Goal: Communication & Community: Answer question/provide support

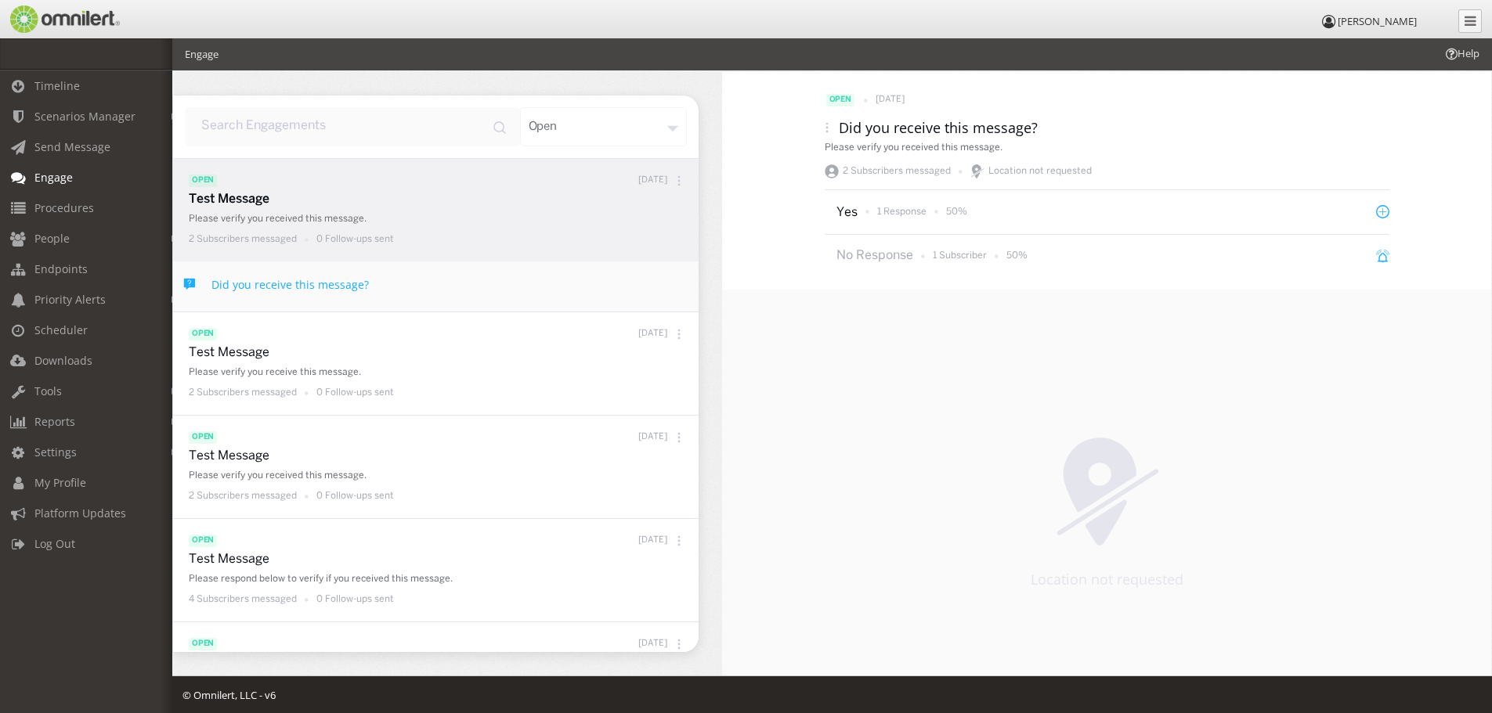
click at [251, 203] on p "Test Message" at bounding box center [440, 200] width 502 height 18
click at [245, 195] on p "Test Message" at bounding box center [440, 200] width 502 height 18
click at [883, 211] on p "1 Response" at bounding box center [901, 211] width 49 height 13
click at [243, 208] on div "Test Message Please verify you received this message. 2 Subscribers messaged 0 …" at bounding box center [440, 220] width 502 height 59
click at [67, 110] on span "Scenarios Manager" at bounding box center [84, 116] width 101 height 15
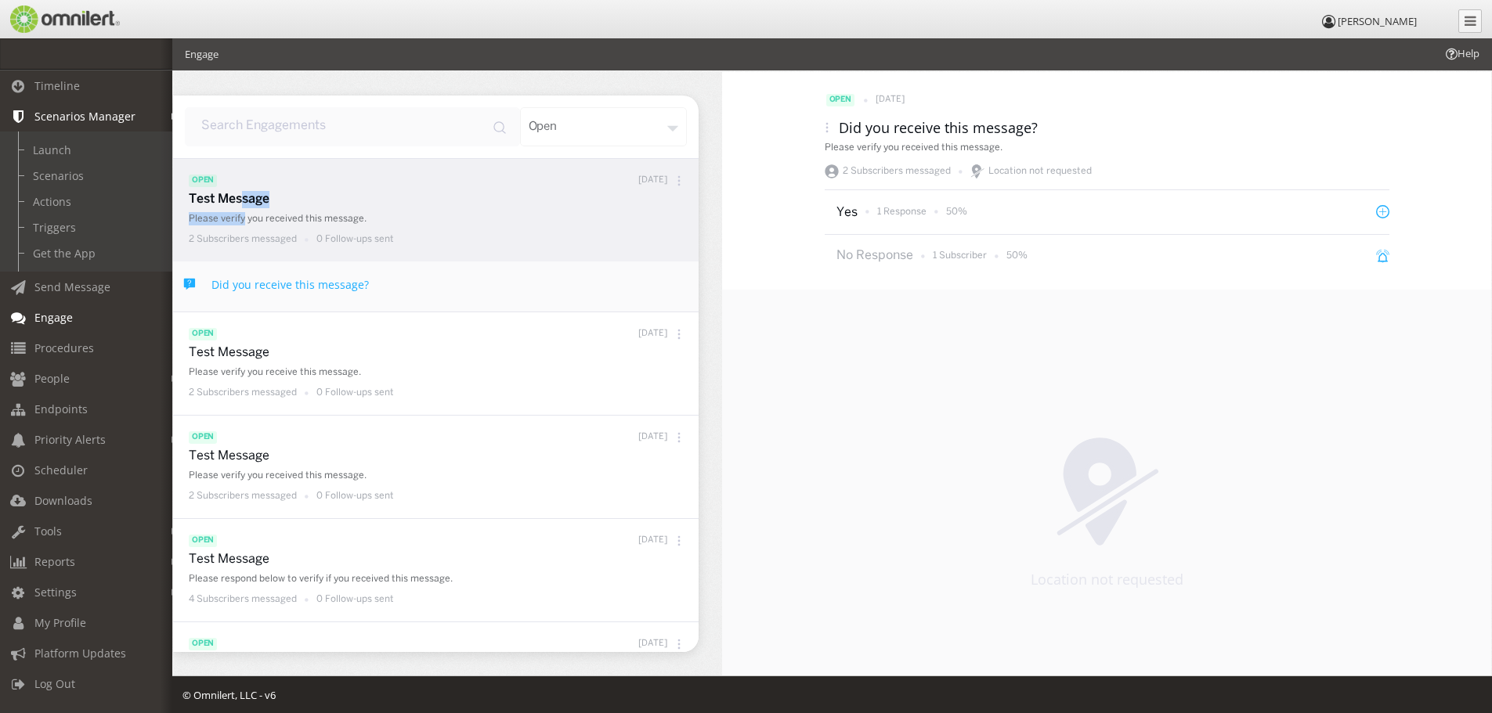
click at [63, 108] on link "Scenarios Manager" at bounding box center [93, 116] width 186 height 31
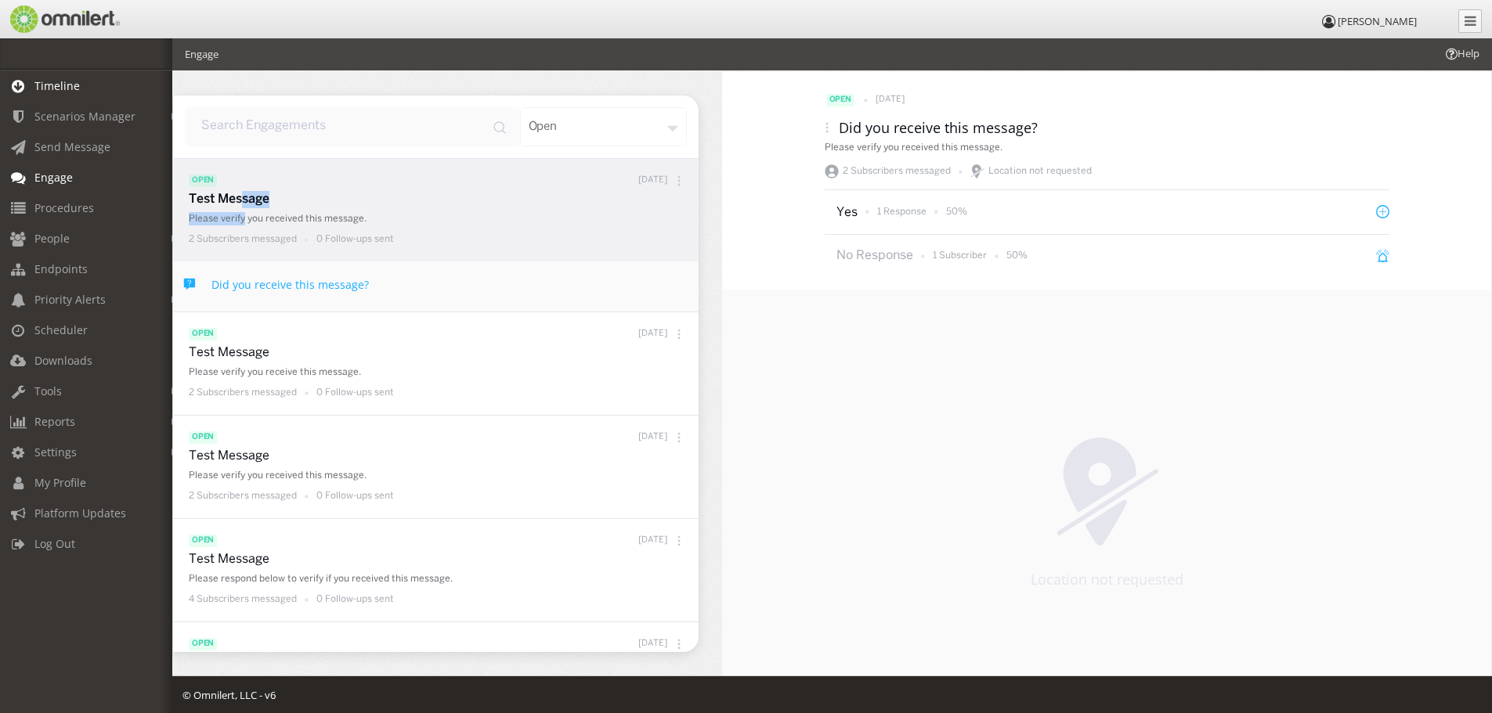
click at [60, 81] on span "Timeline" at bounding box center [56, 85] width 45 height 15
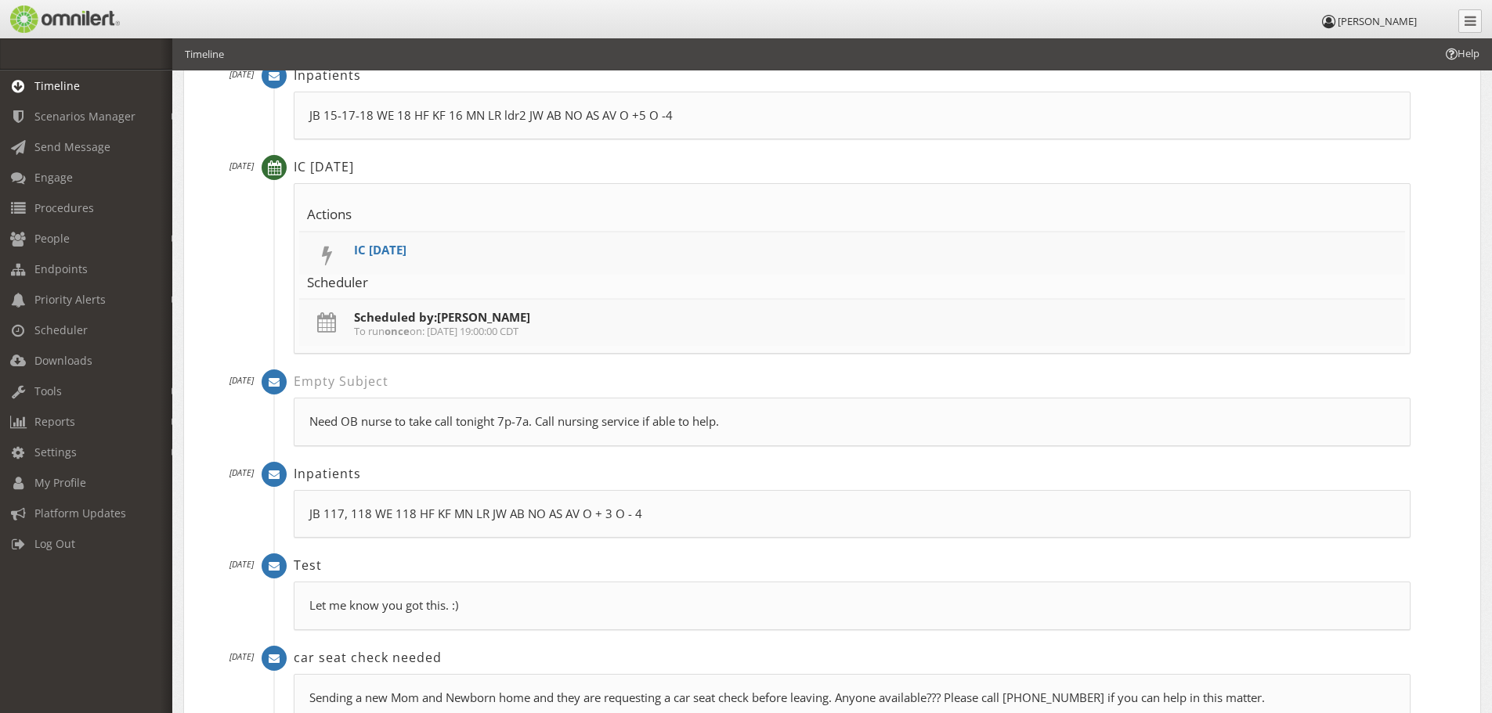
scroll to position [2584, 0]
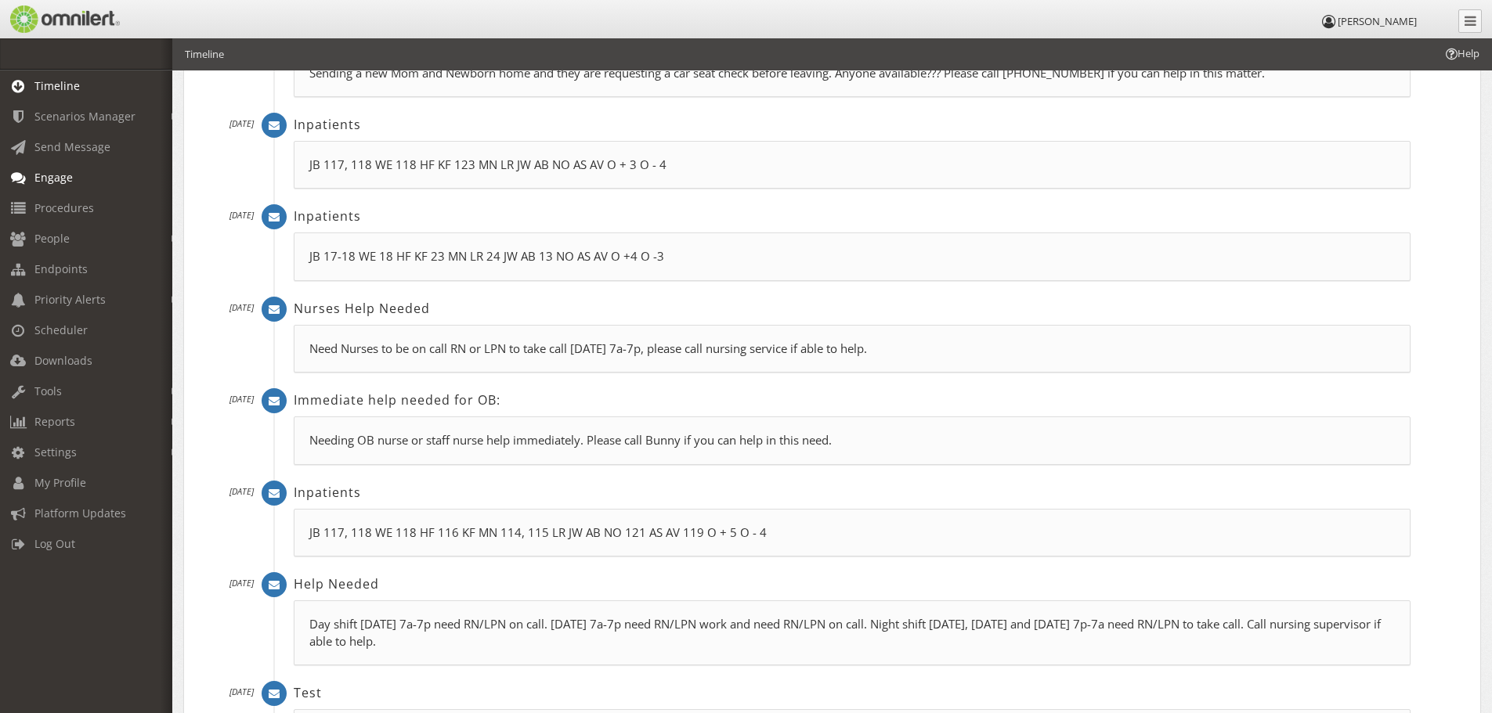
click at [60, 171] on span "Engage" at bounding box center [53, 177] width 38 height 15
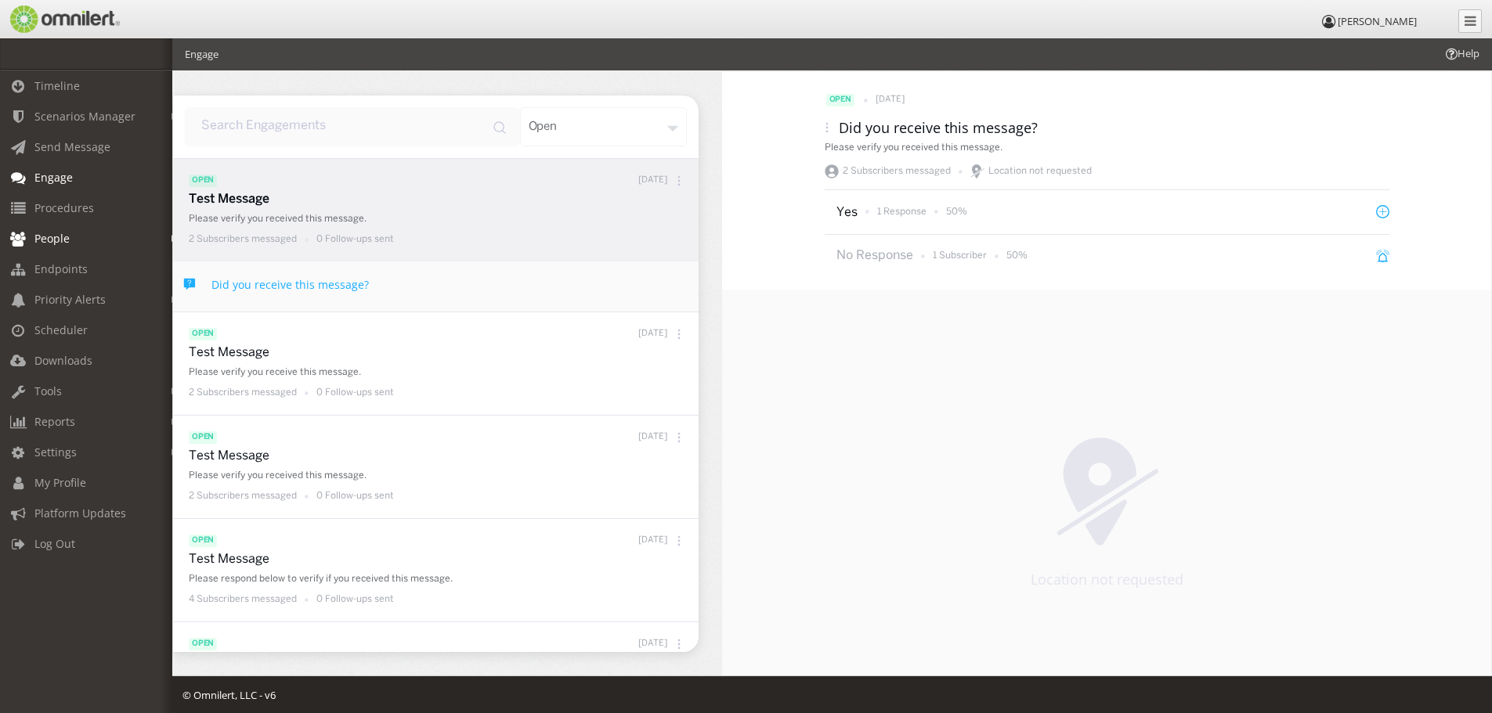
drag, startPoint x: 53, startPoint y: 237, endPoint x: 38, endPoint y: 241, distance: 16.4
click at [51, 237] on span "People" at bounding box center [51, 238] width 35 height 15
click at [48, 297] on link "Groups" at bounding box center [93, 298] width 186 height 26
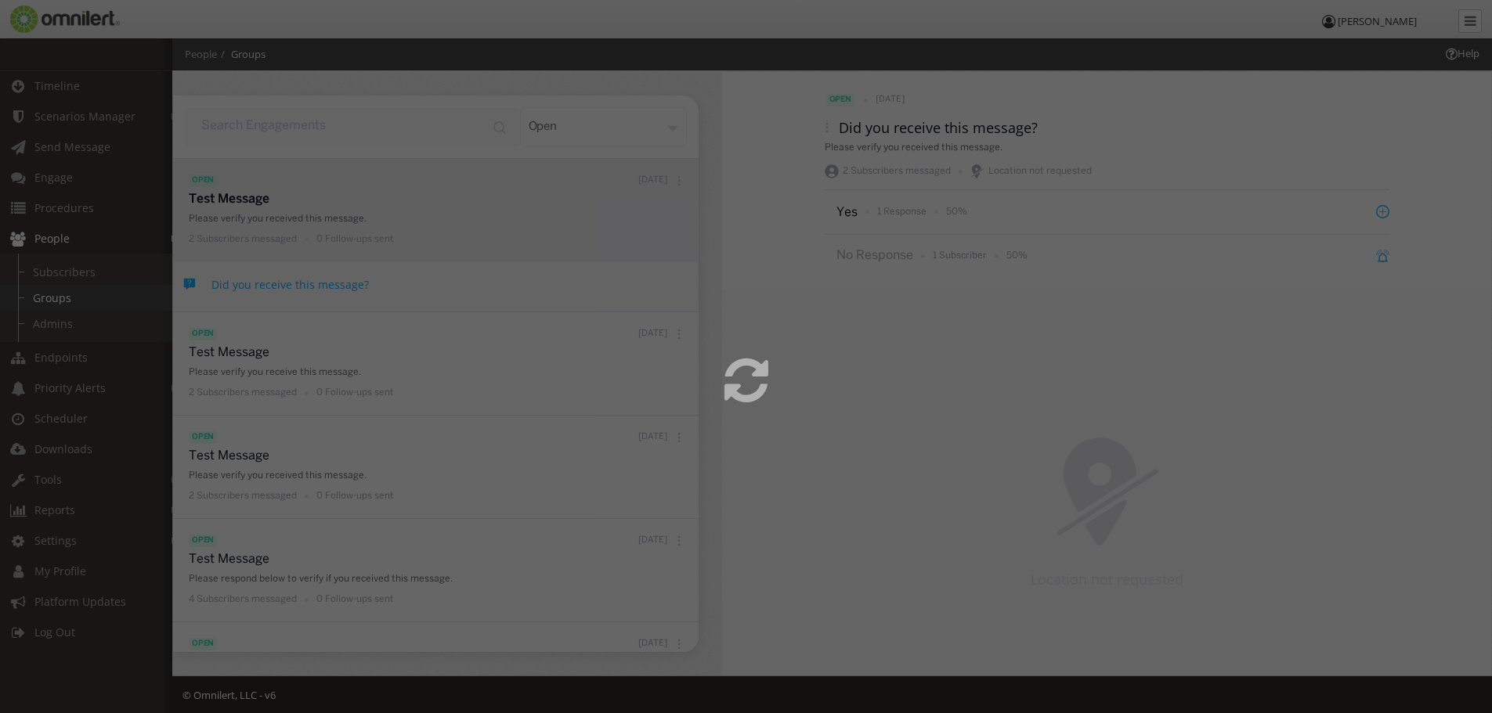
select select
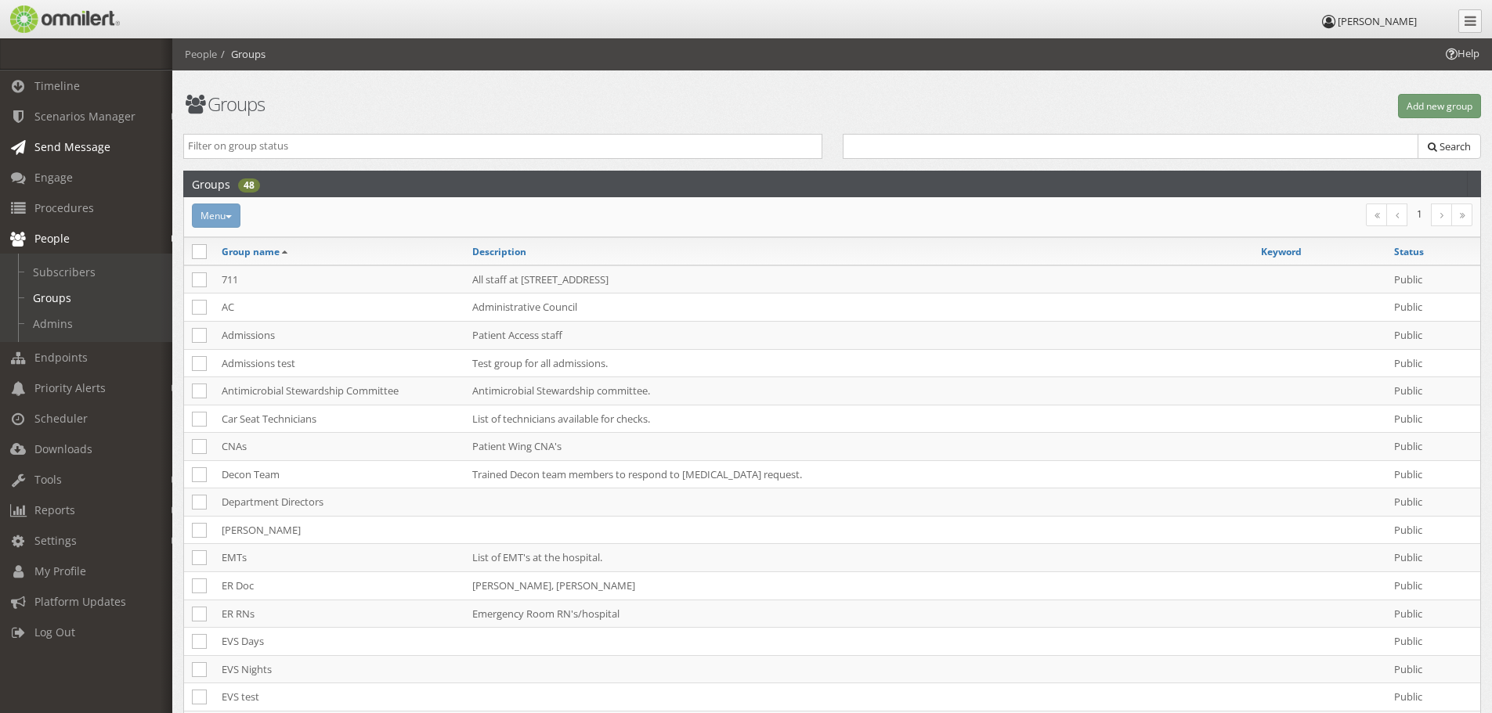
click at [60, 143] on span "Send Message" at bounding box center [72, 146] width 76 height 15
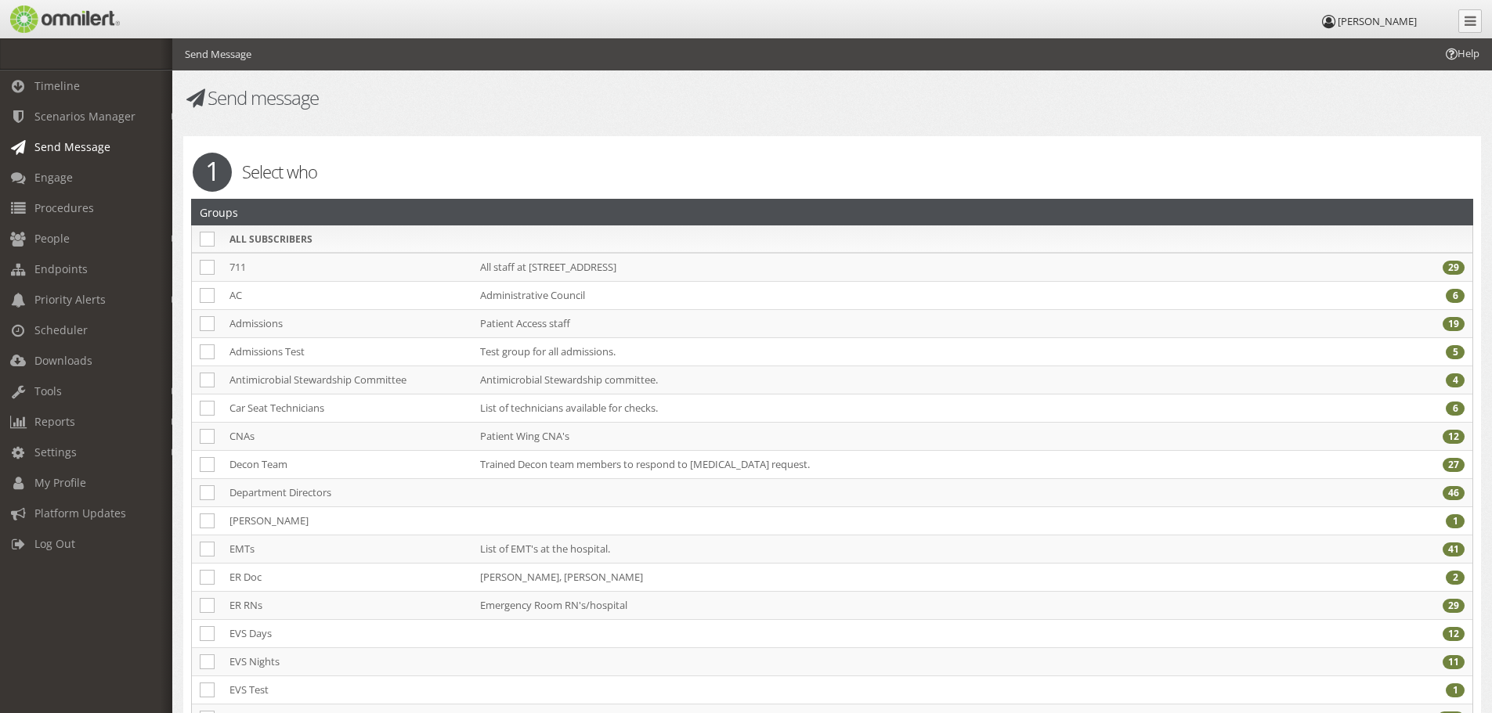
click at [78, 146] on span "Send Message" at bounding box center [72, 146] width 76 height 15
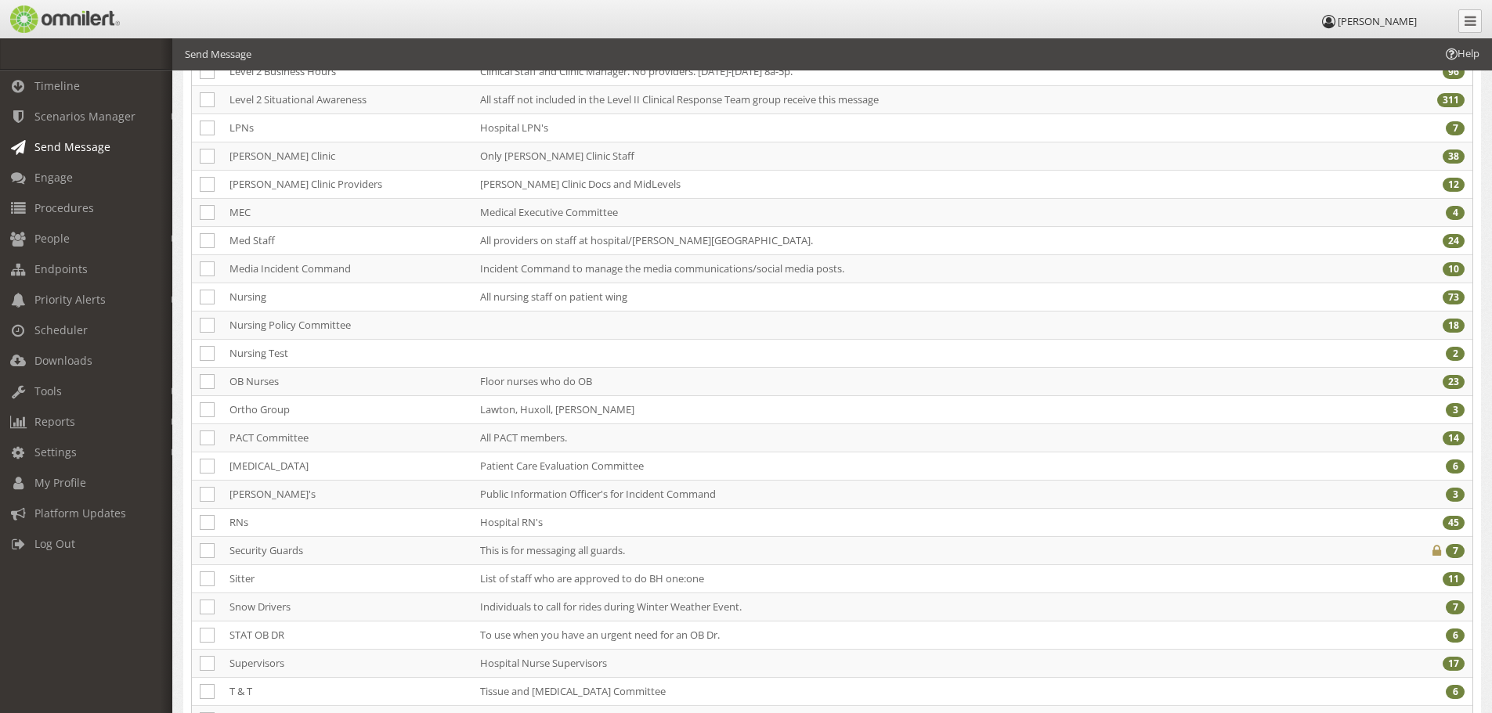
scroll to position [1175, 0]
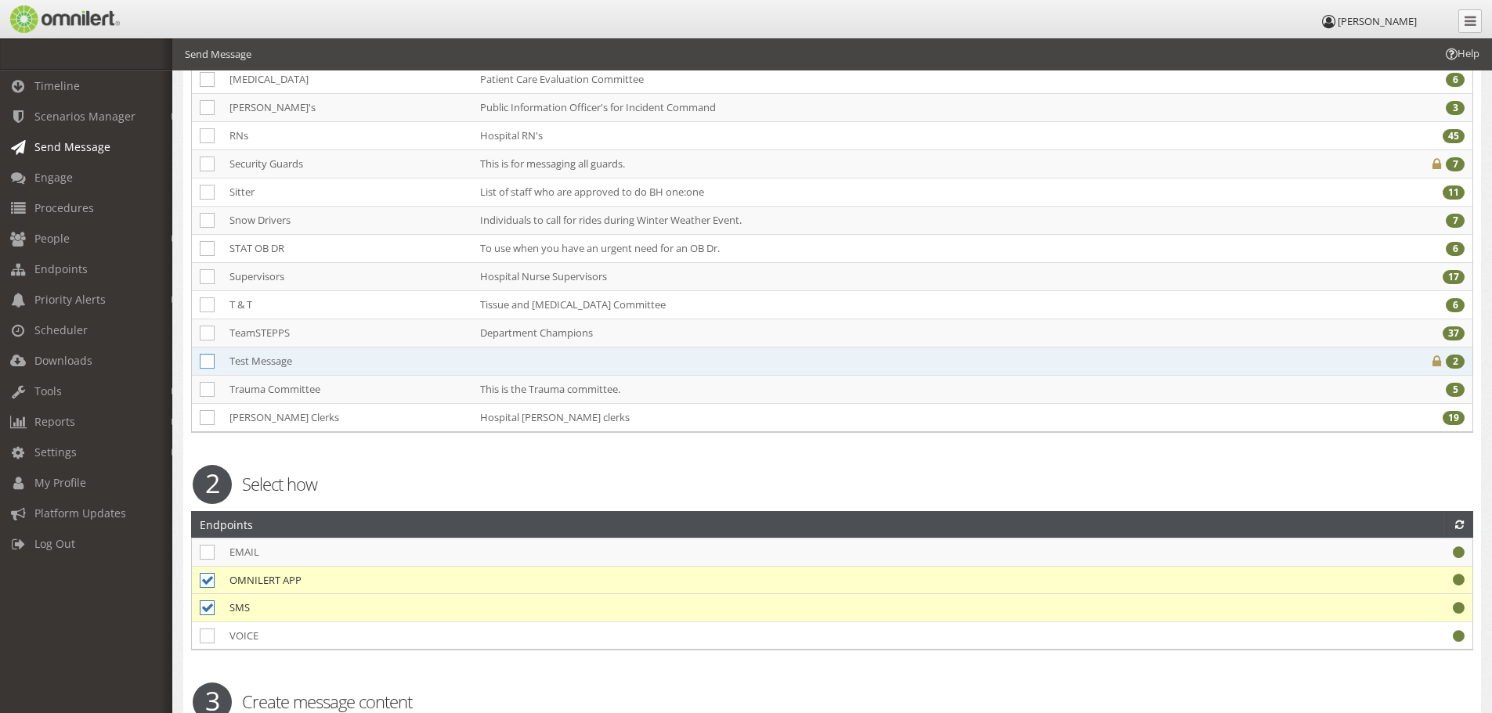
click at [202, 359] on icon at bounding box center [207, 361] width 15 height 15
checkbox input "true"
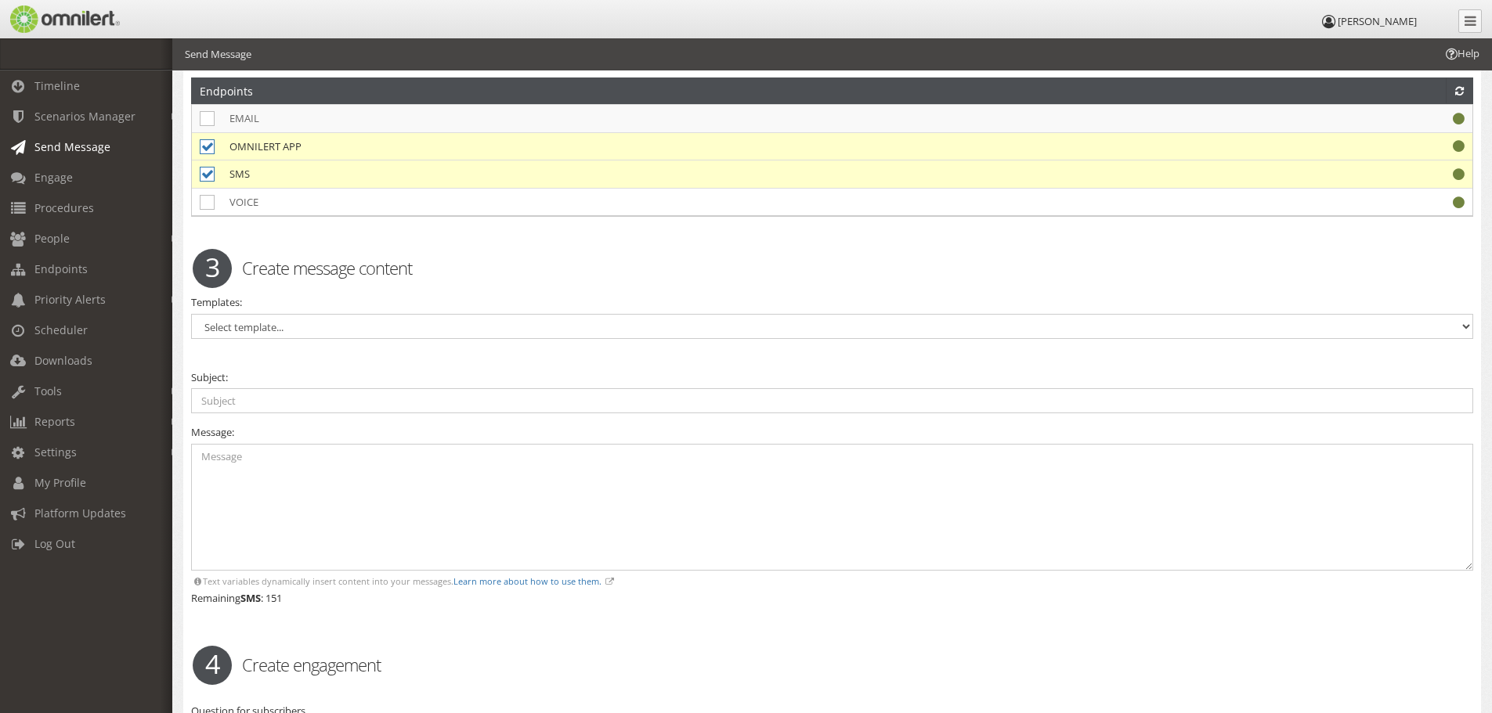
scroll to position [1958, 0]
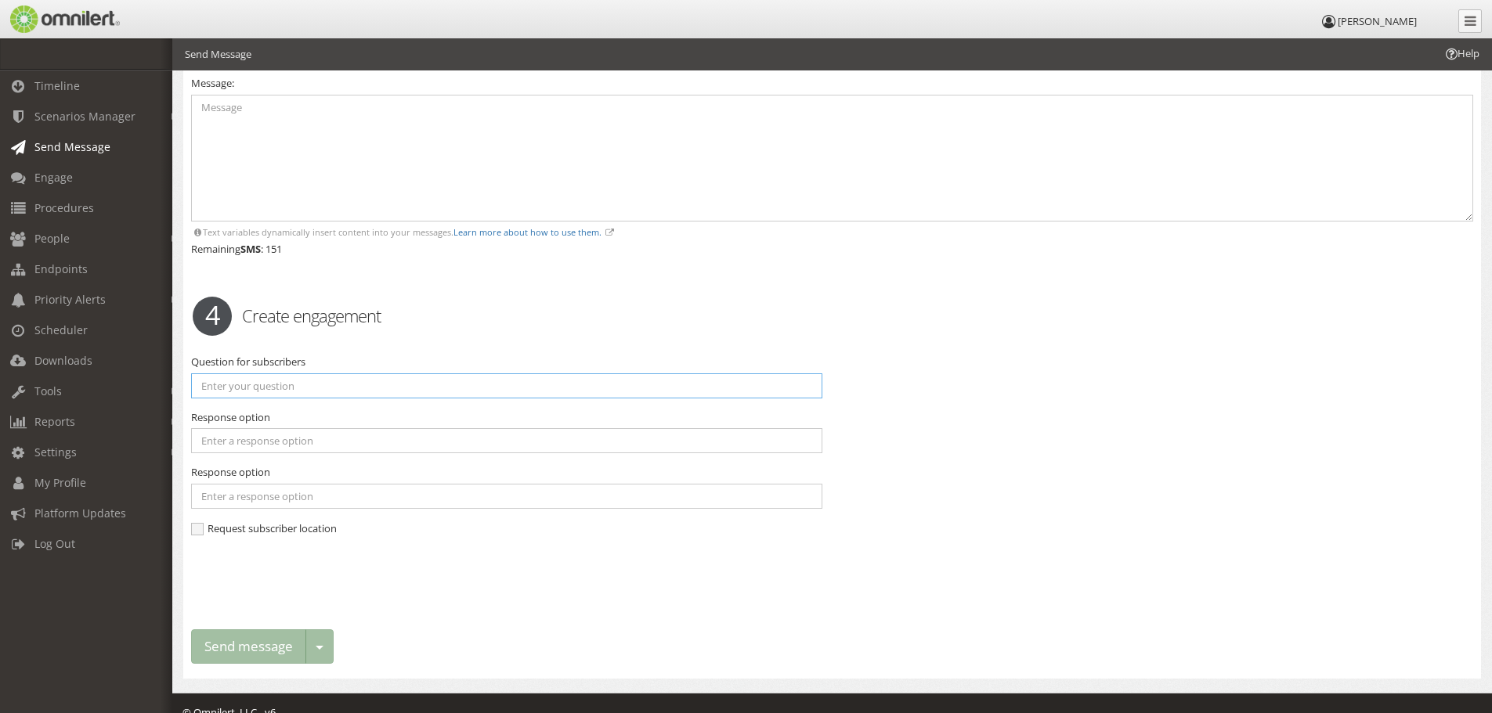
click at [248, 386] on input "text" at bounding box center [506, 386] width 631 height 25
type input "Are you safe?"
click at [211, 436] on input "text" at bounding box center [506, 440] width 631 height 25
type input "Yes"
drag, startPoint x: 207, startPoint y: 479, endPoint x: 232, endPoint y: 503, distance: 34.4
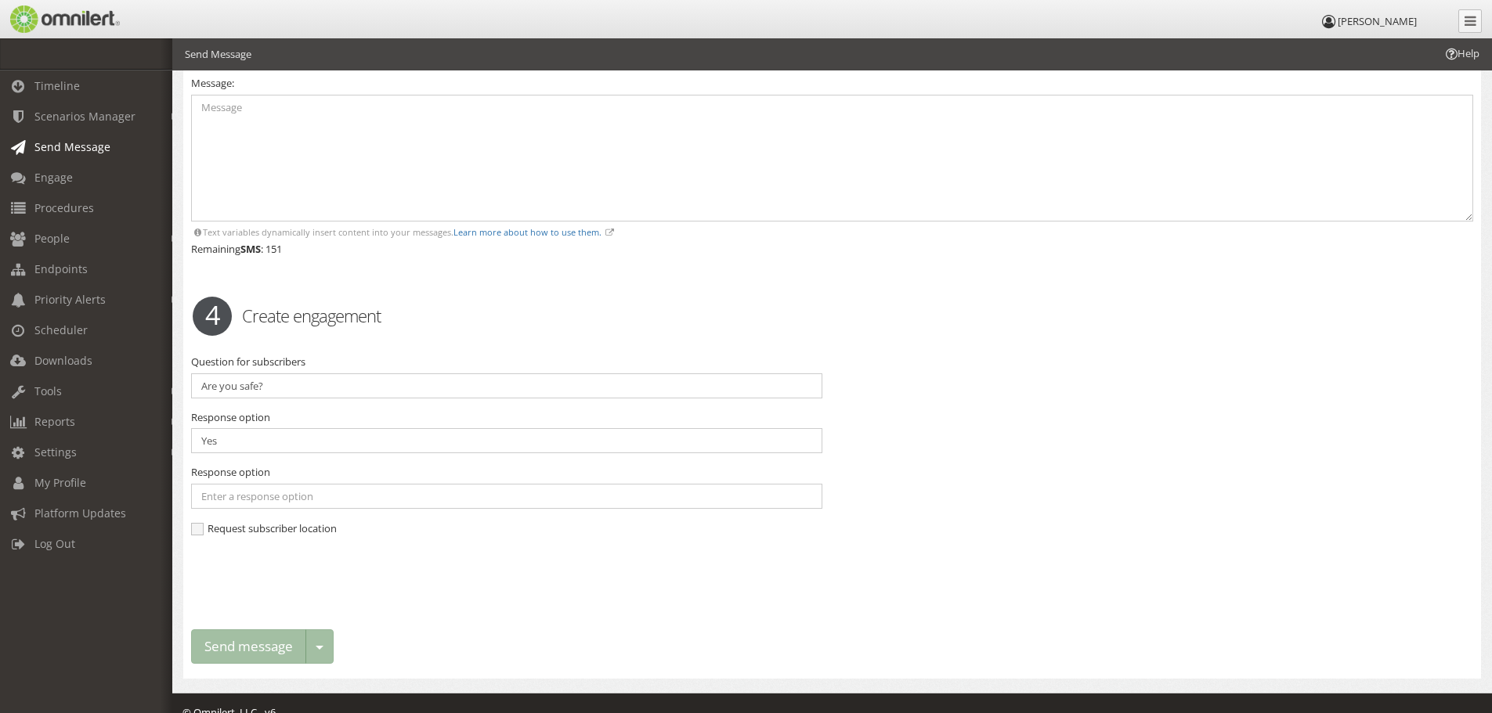
click at [207, 479] on label "Response option" at bounding box center [230, 472] width 79 height 15
click at [223, 496] on input "text" at bounding box center [506, 496] width 631 height 25
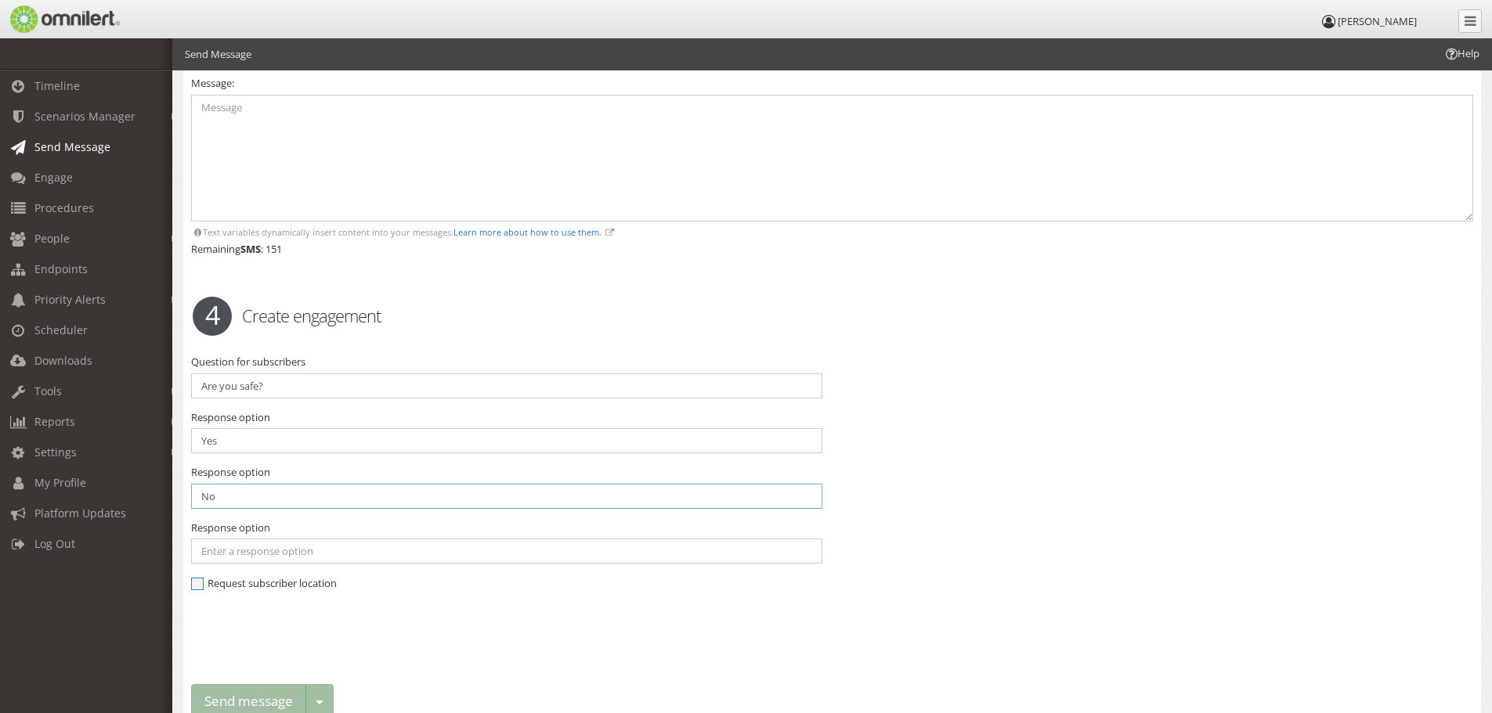
type input "No"
click at [199, 580] on span "Request subscriber location" at bounding box center [264, 583] width 146 height 14
click at [199, 580] on input "Request subscriber location" at bounding box center [198, 586] width 14 height 14
checkbox input "true"
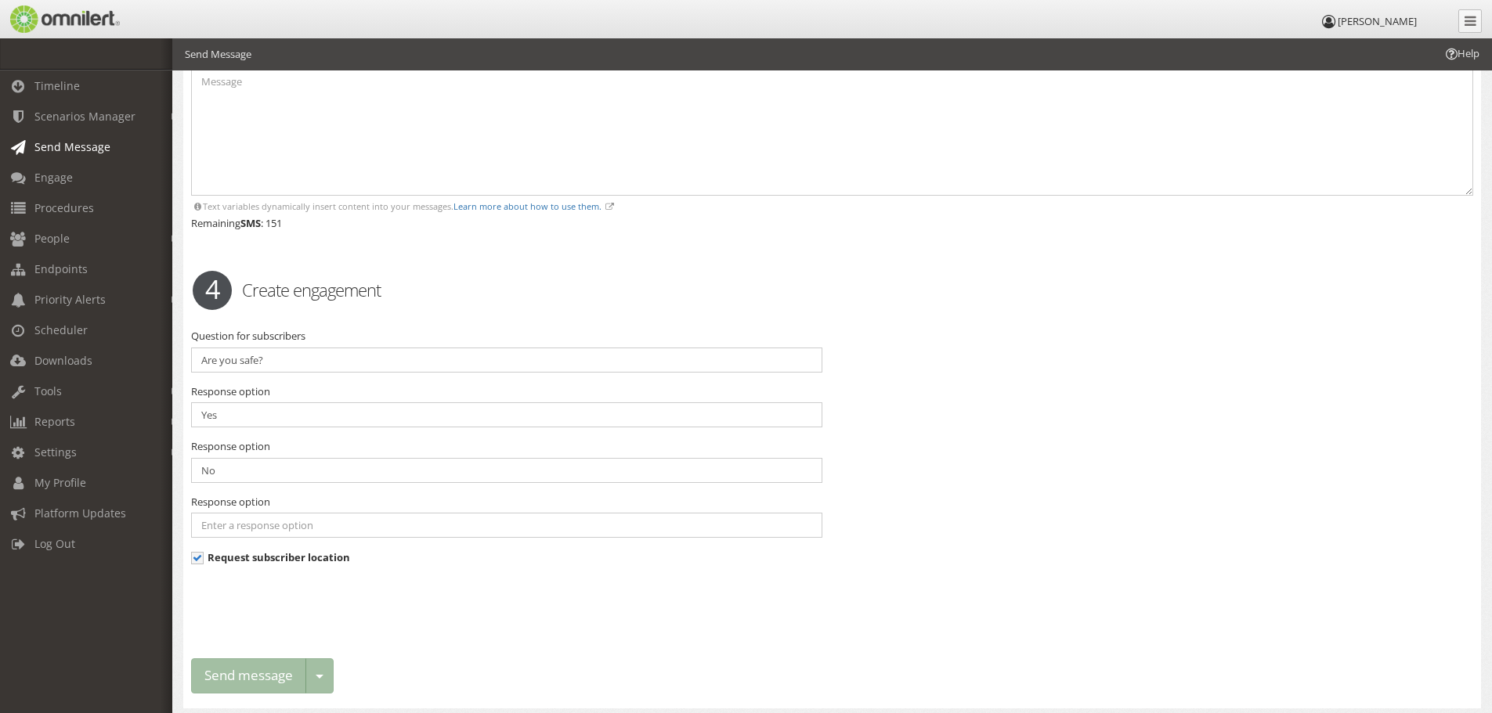
scroll to position [2034, 0]
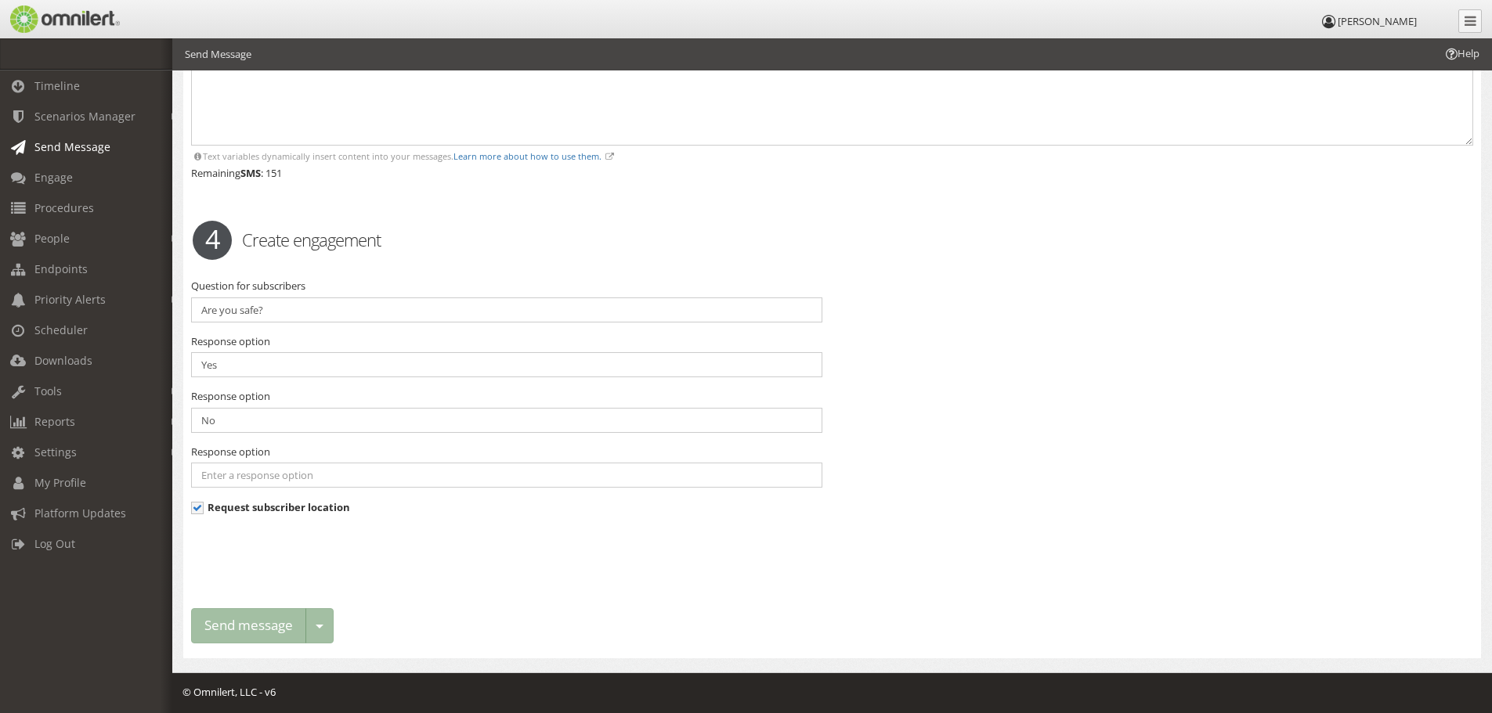
click at [291, 625] on div "Send message Toggle dropdown Schedule delivery Save as action Save as template" at bounding box center [262, 626] width 143 height 35
click at [309, 624] on div "Send message Toggle dropdown Schedule delivery Save as action Save as template" at bounding box center [262, 626] width 143 height 35
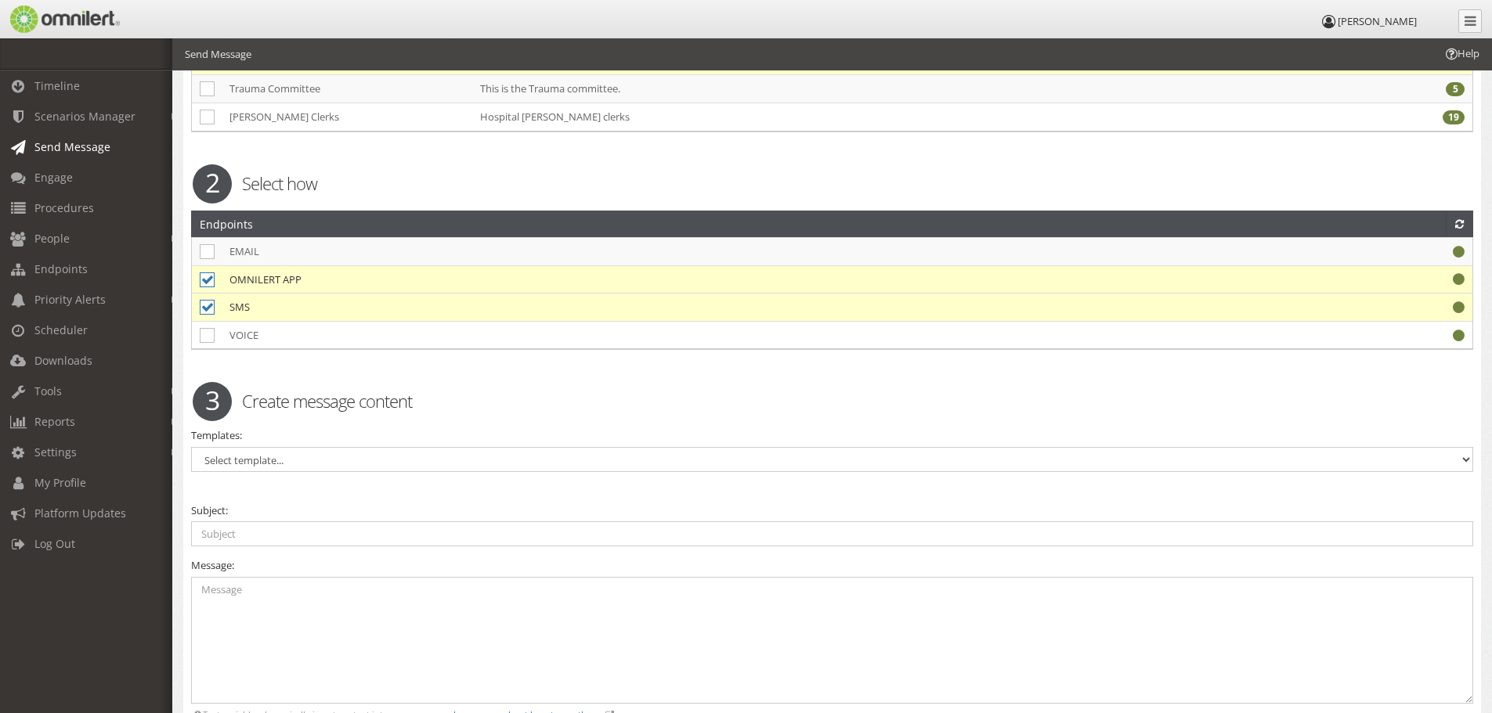
scroll to position [1566, 0]
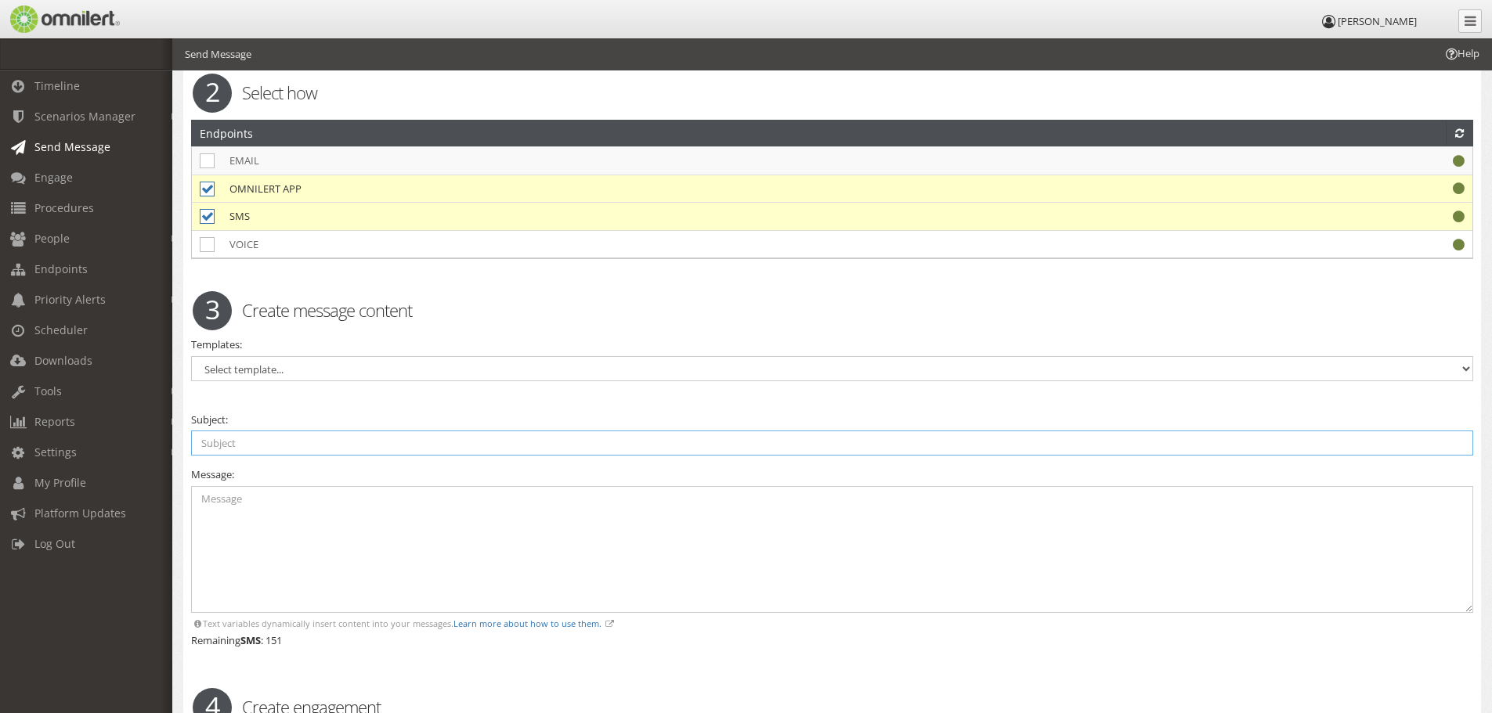
click at [210, 442] on input "text" at bounding box center [832, 443] width 1282 height 25
type input "Test"
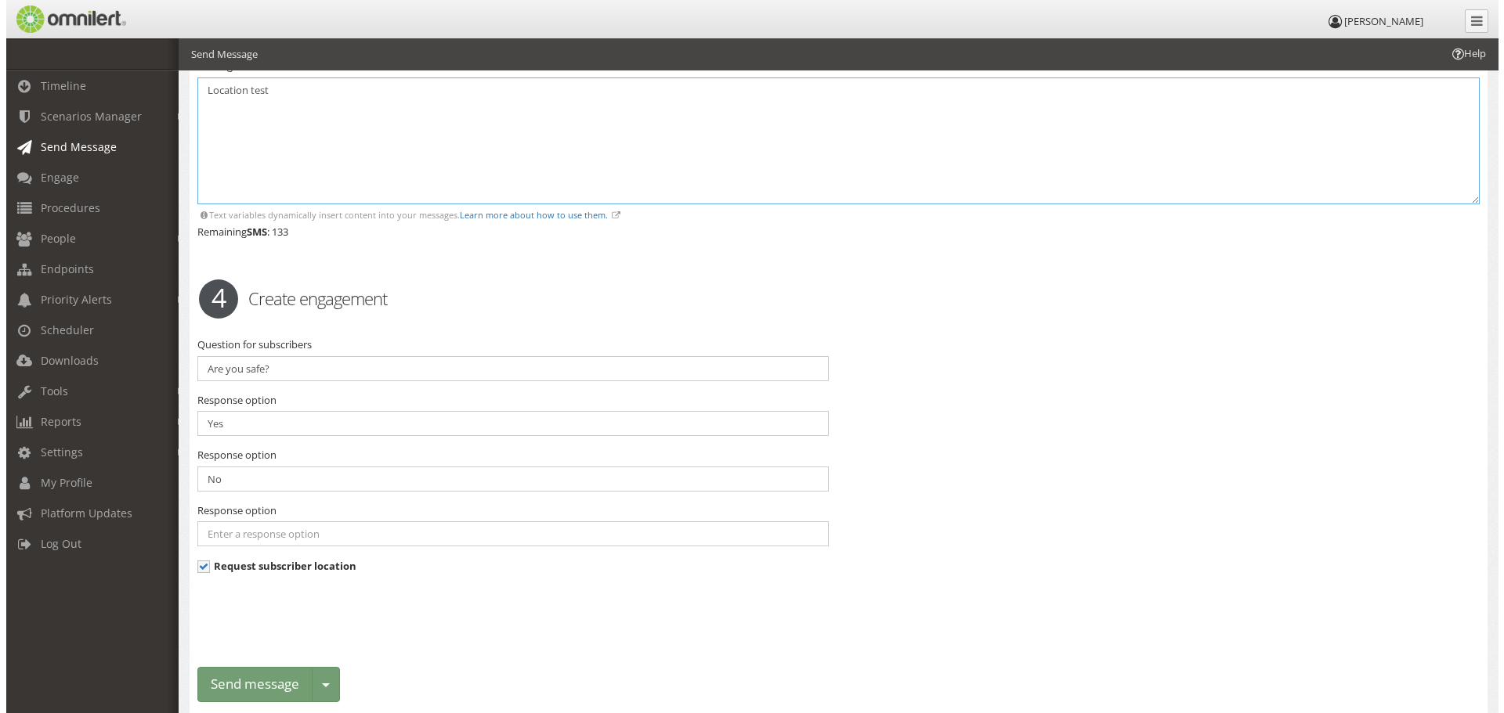
scroll to position [2034, 0]
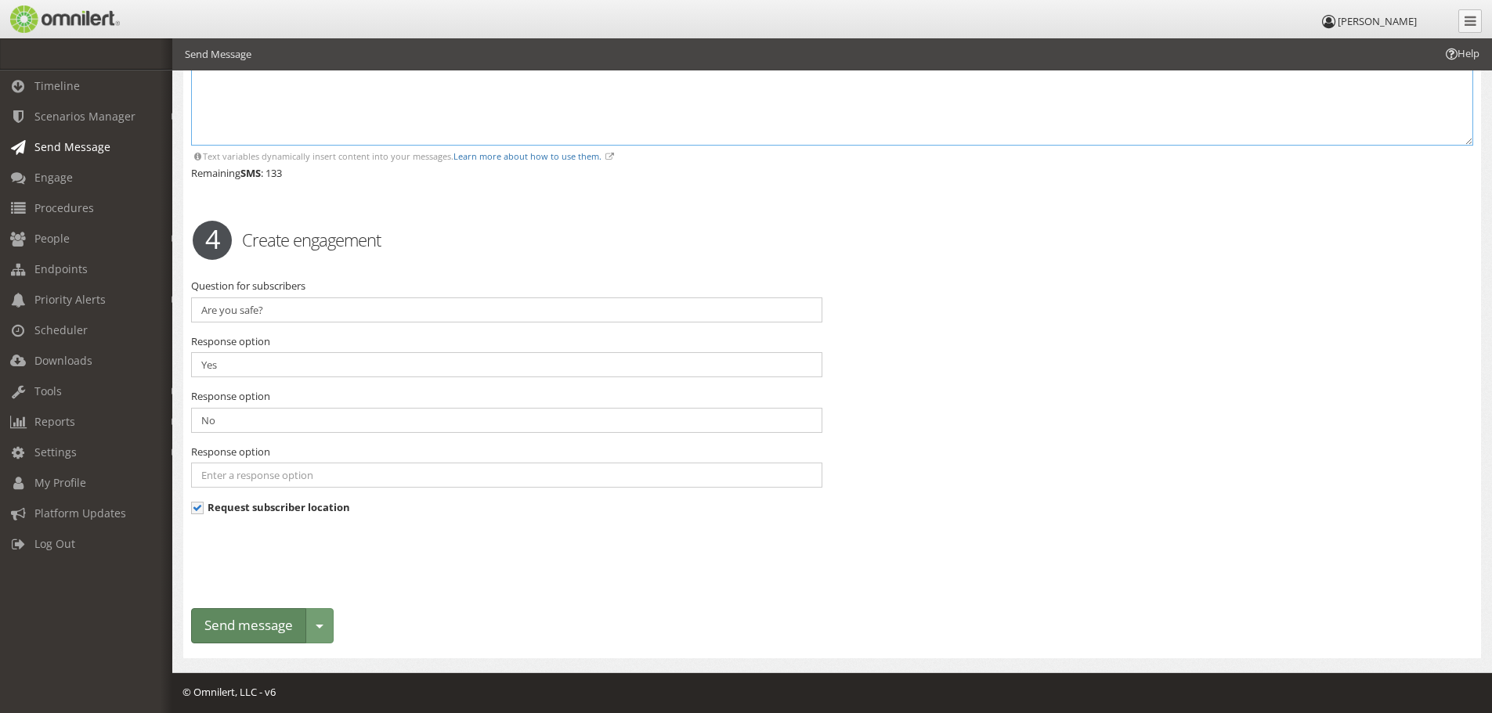
type textarea "Location test"
click at [247, 628] on button "Send message" at bounding box center [248, 626] width 115 height 35
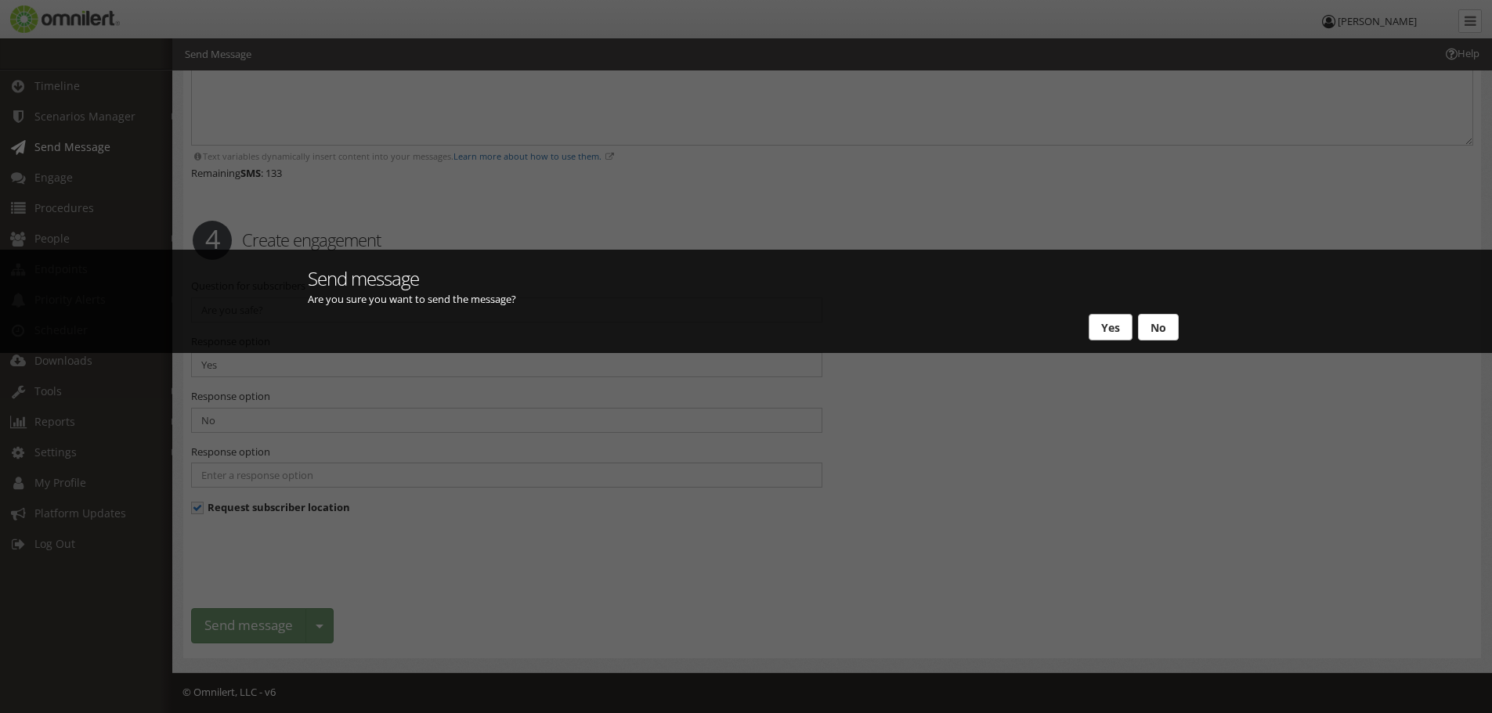
click at [1107, 324] on button "Yes" at bounding box center [1111, 327] width 44 height 27
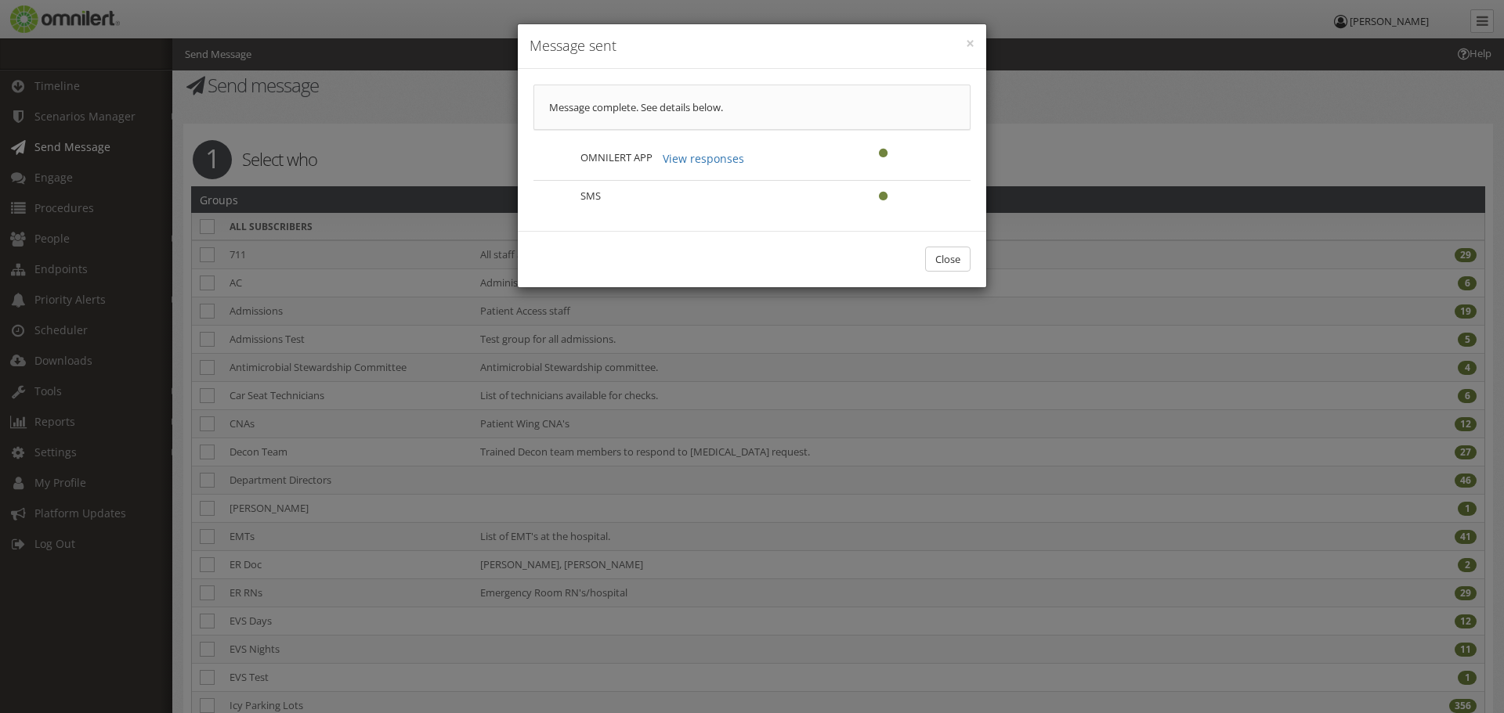
scroll to position [0, 0]
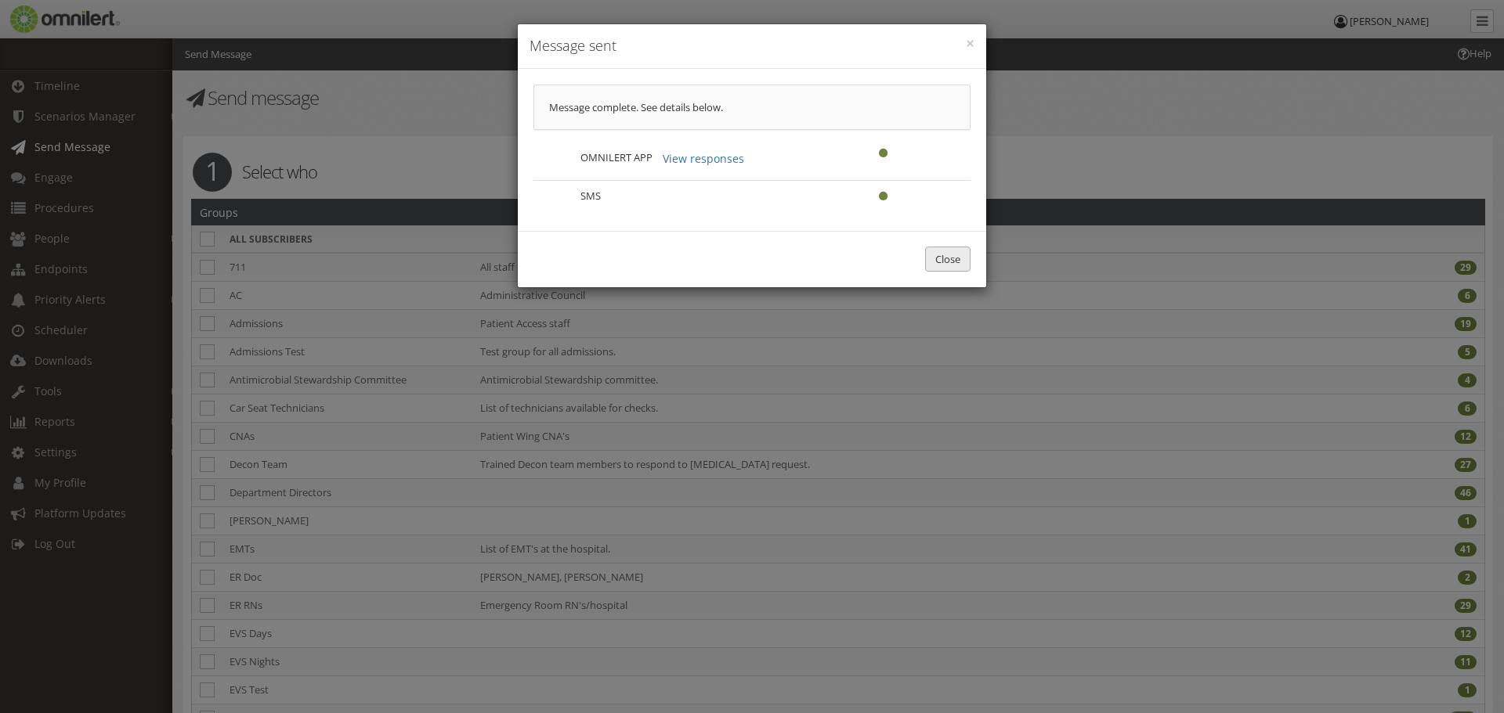
click at [948, 254] on button "Close" at bounding box center [947, 260] width 45 height 26
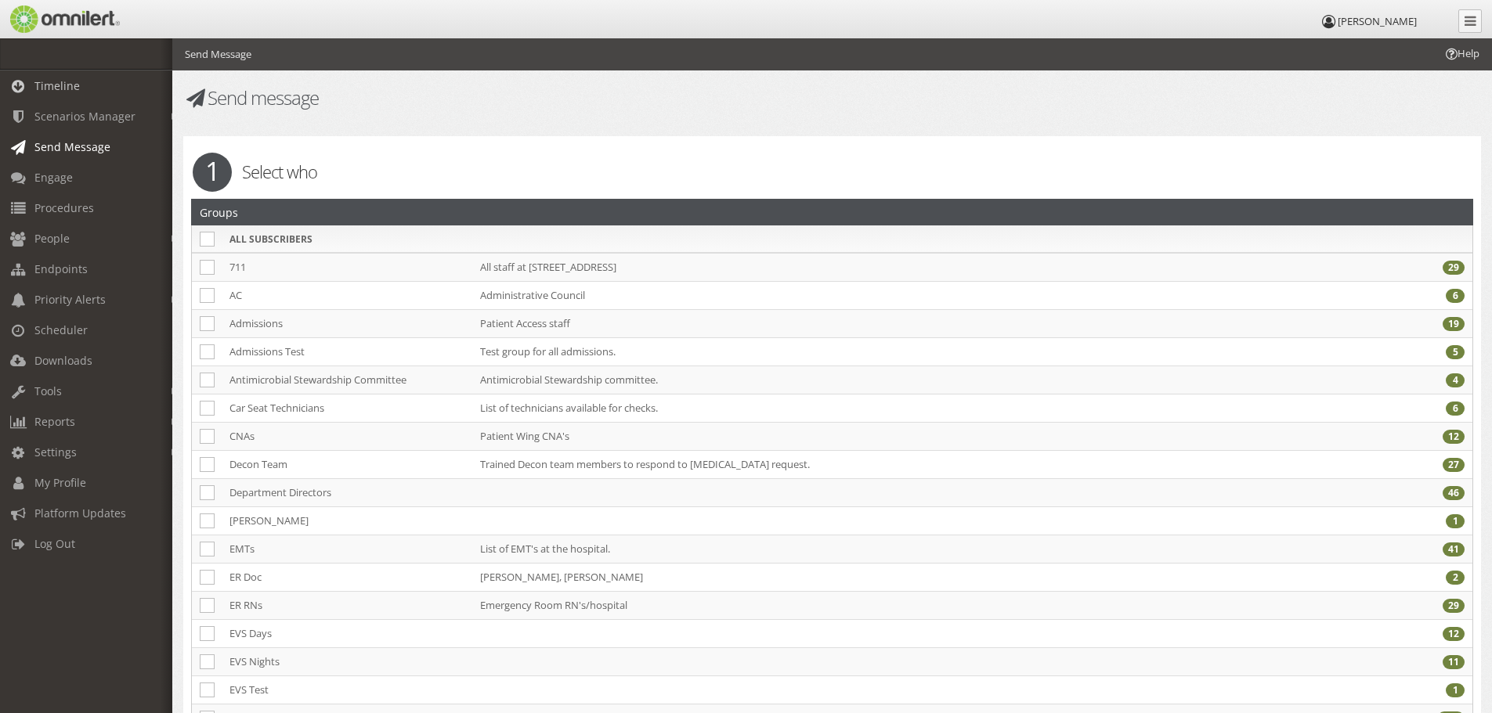
click at [63, 78] on span "Timeline" at bounding box center [56, 85] width 45 height 15
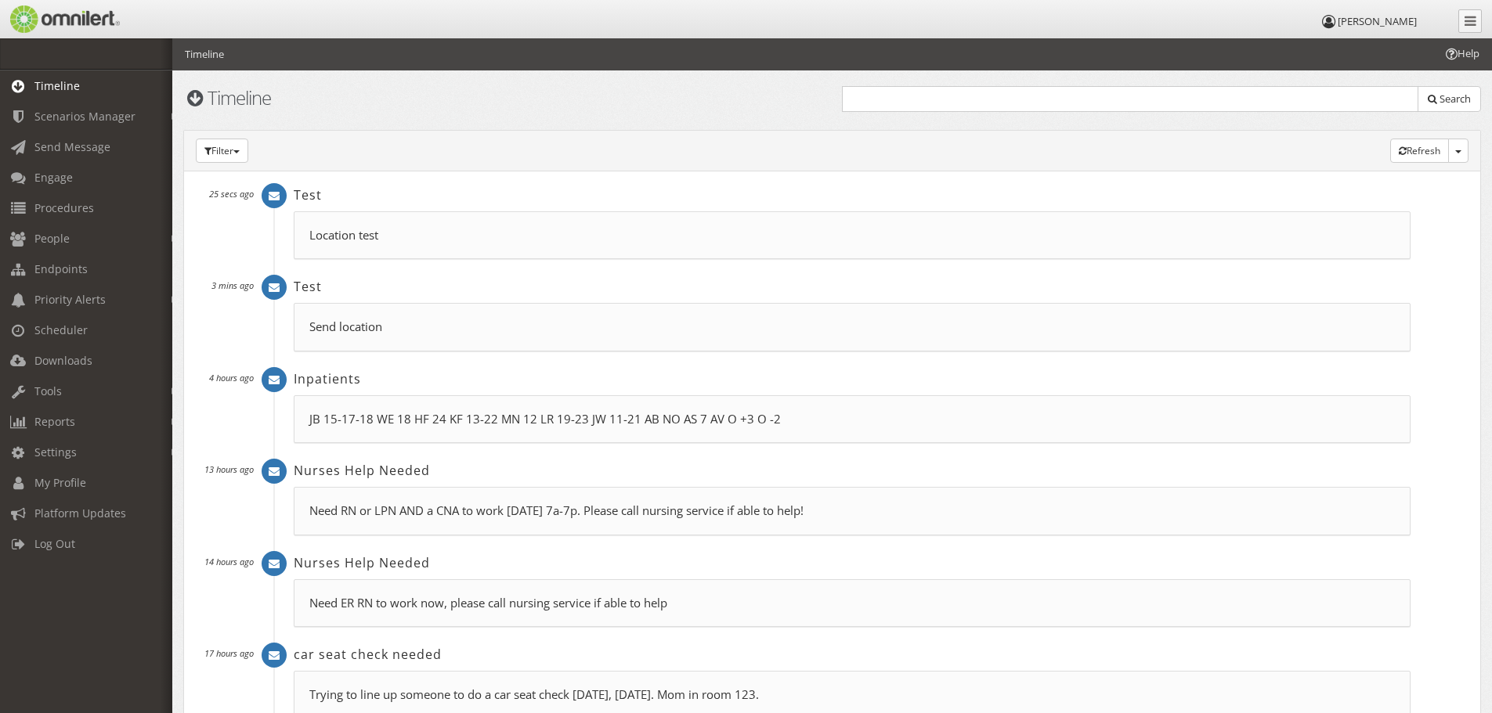
click at [358, 229] on p "Location test" at bounding box center [851, 235] width 1085 height 16
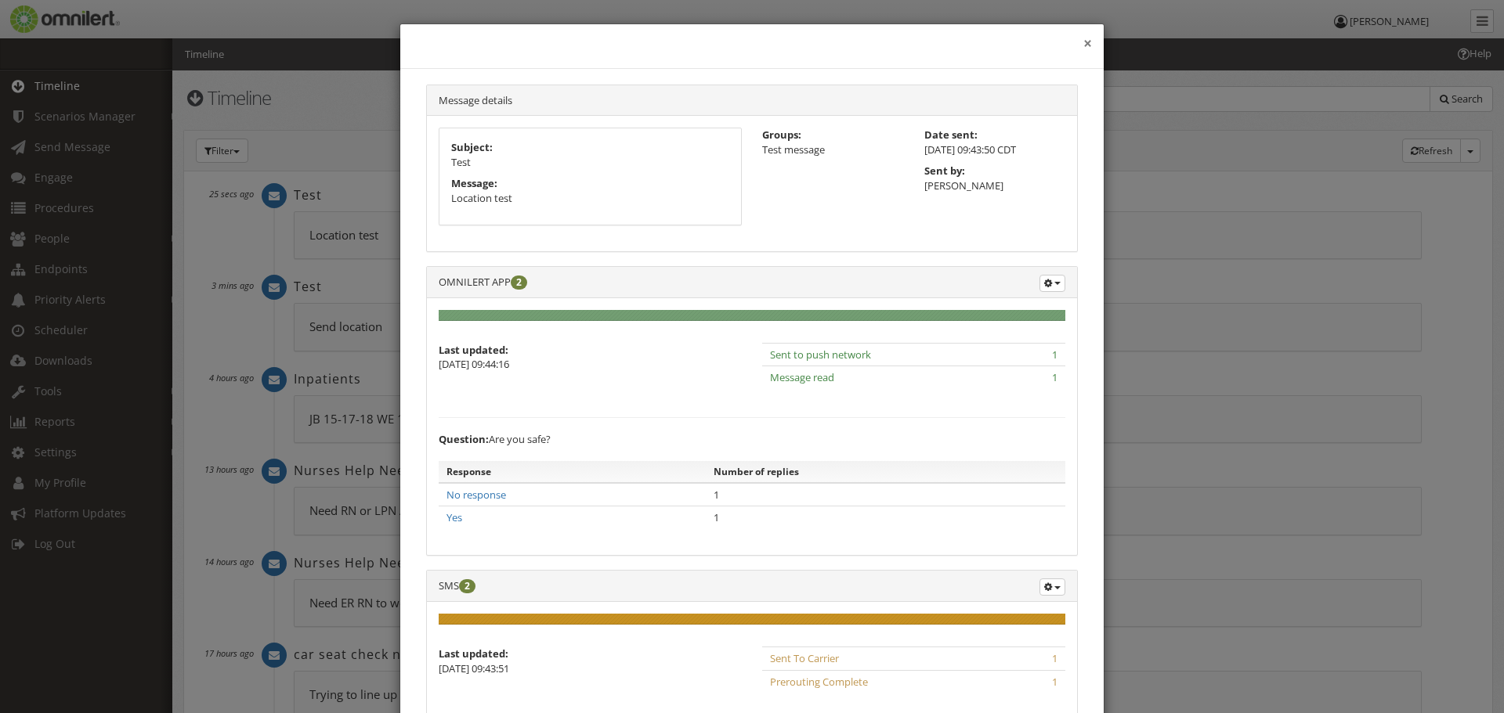
click at [1083, 40] on button "×" at bounding box center [1087, 44] width 9 height 16
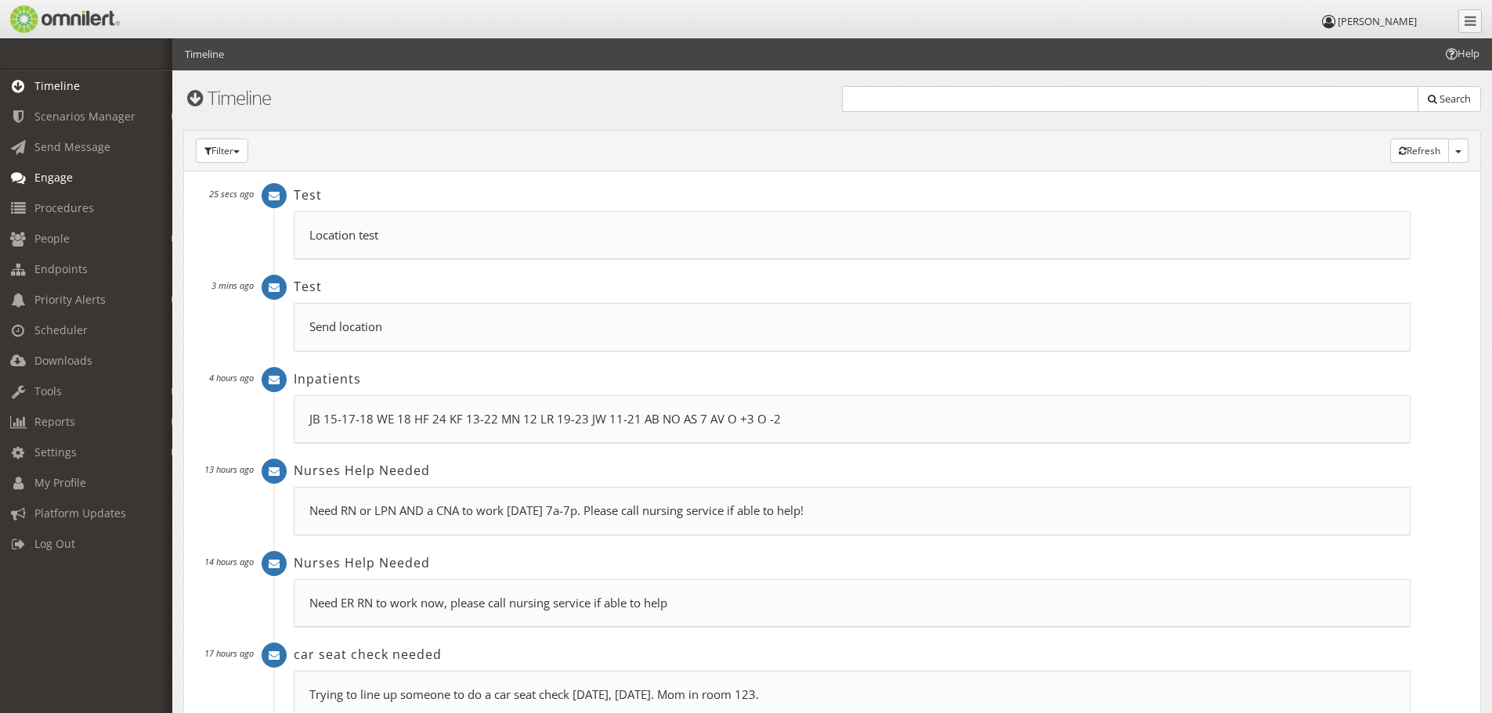
click at [56, 179] on span "Engage" at bounding box center [53, 177] width 38 height 15
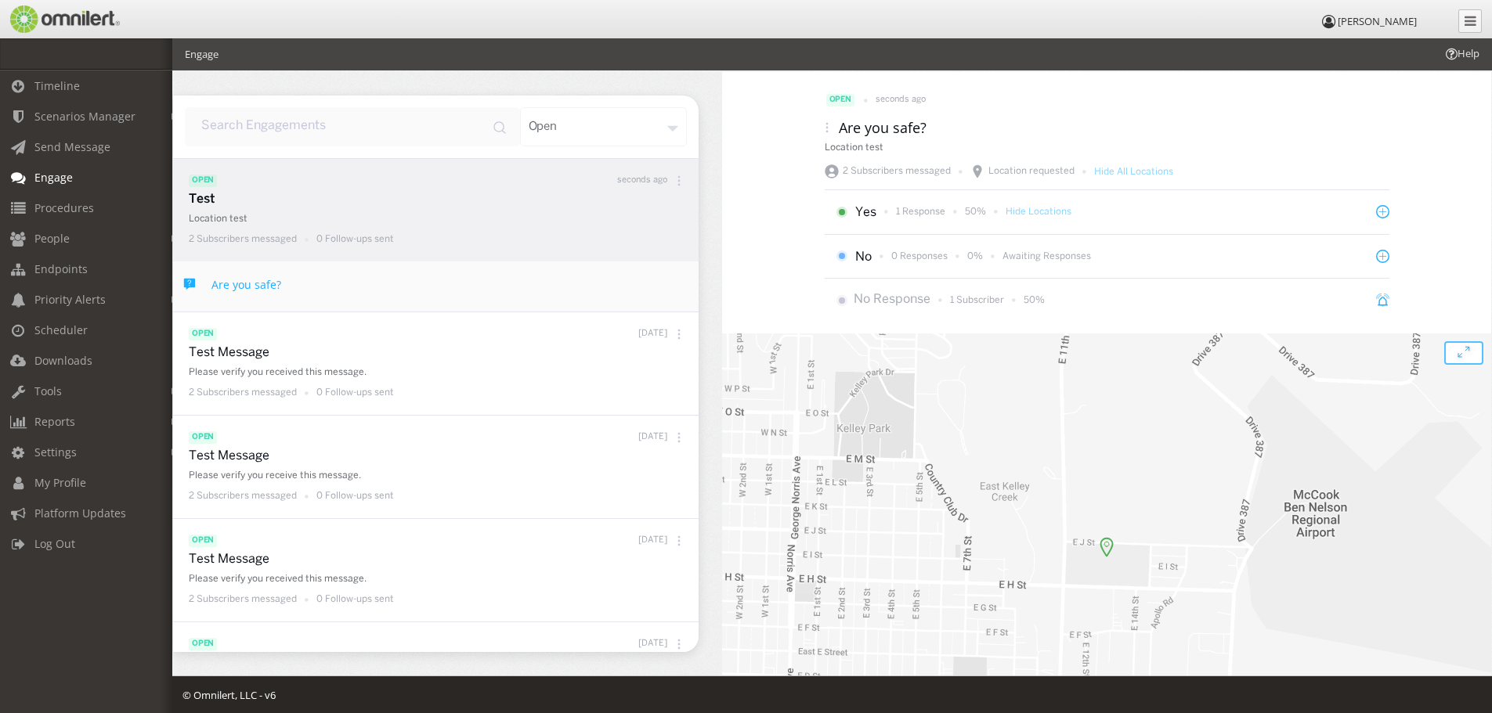
click at [215, 195] on p "Test" at bounding box center [440, 200] width 502 height 18
click at [901, 213] on p "1 Response" at bounding box center [920, 211] width 49 height 13
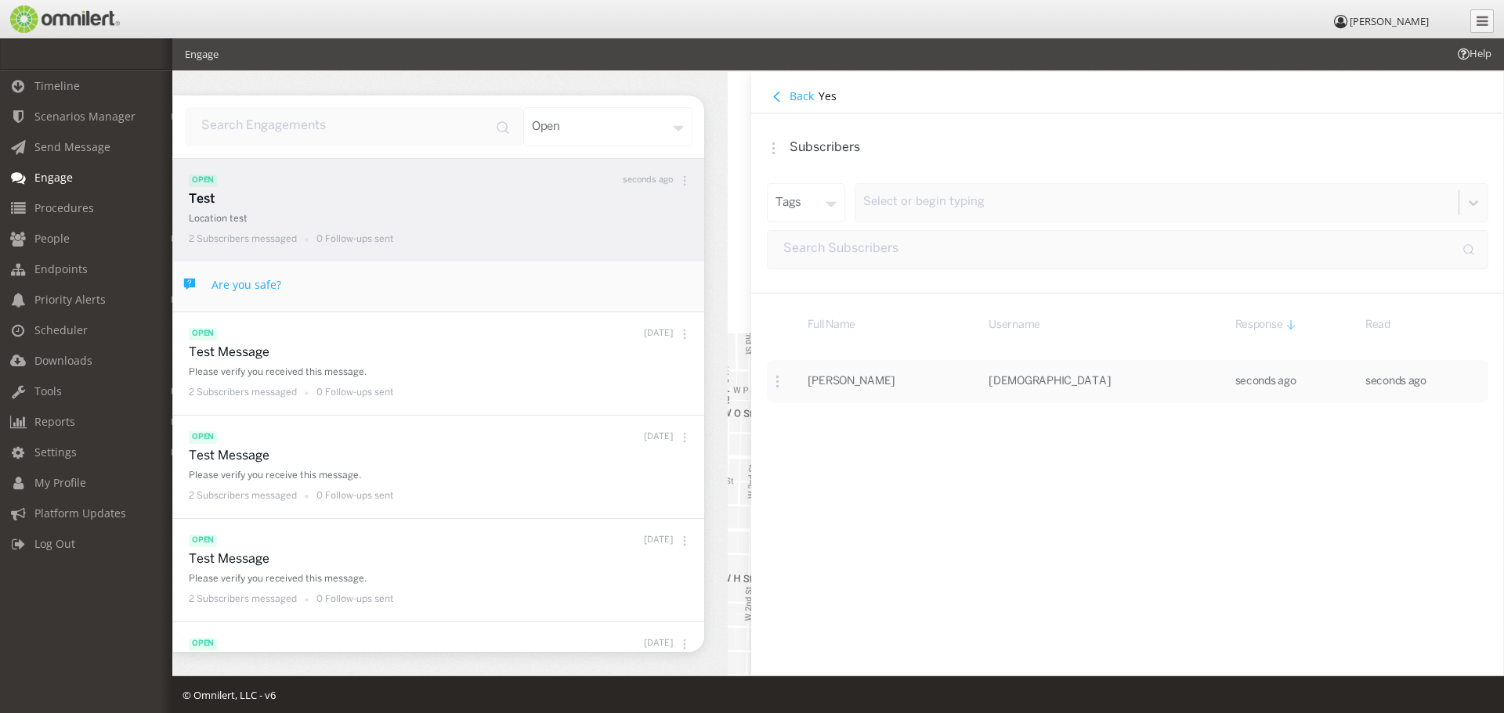
drag, startPoint x: 796, startPoint y: 93, endPoint x: 1252, endPoint y: 305, distance: 502.5
click at [795, 93] on h4 "Back" at bounding box center [801, 95] width 24 height 15
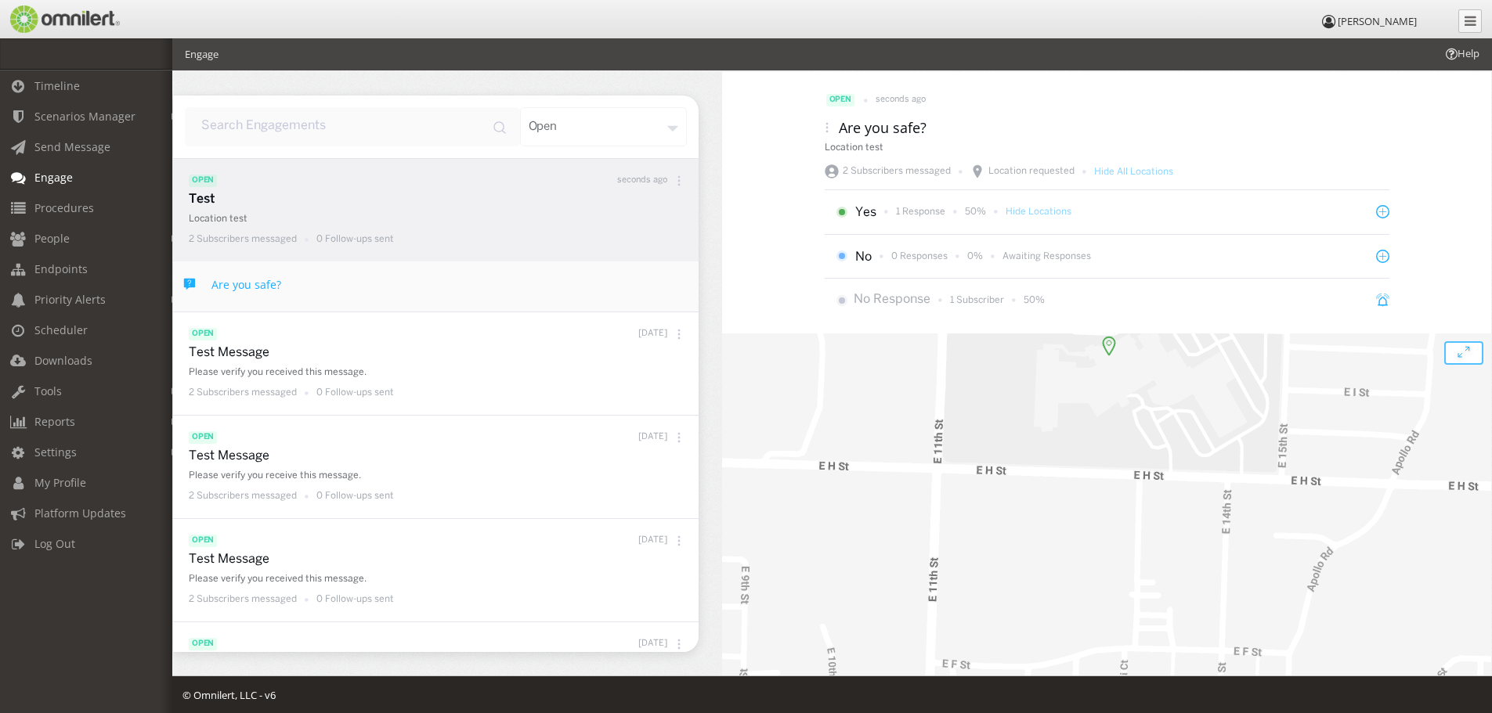
drag, startPoint x: 1362, startPoint y: 531, endPoint x: 934, endPoint y: 450, distance: 435.3
click at [758, 394] on div at bounding box center [1106, 558] width 769 height 448
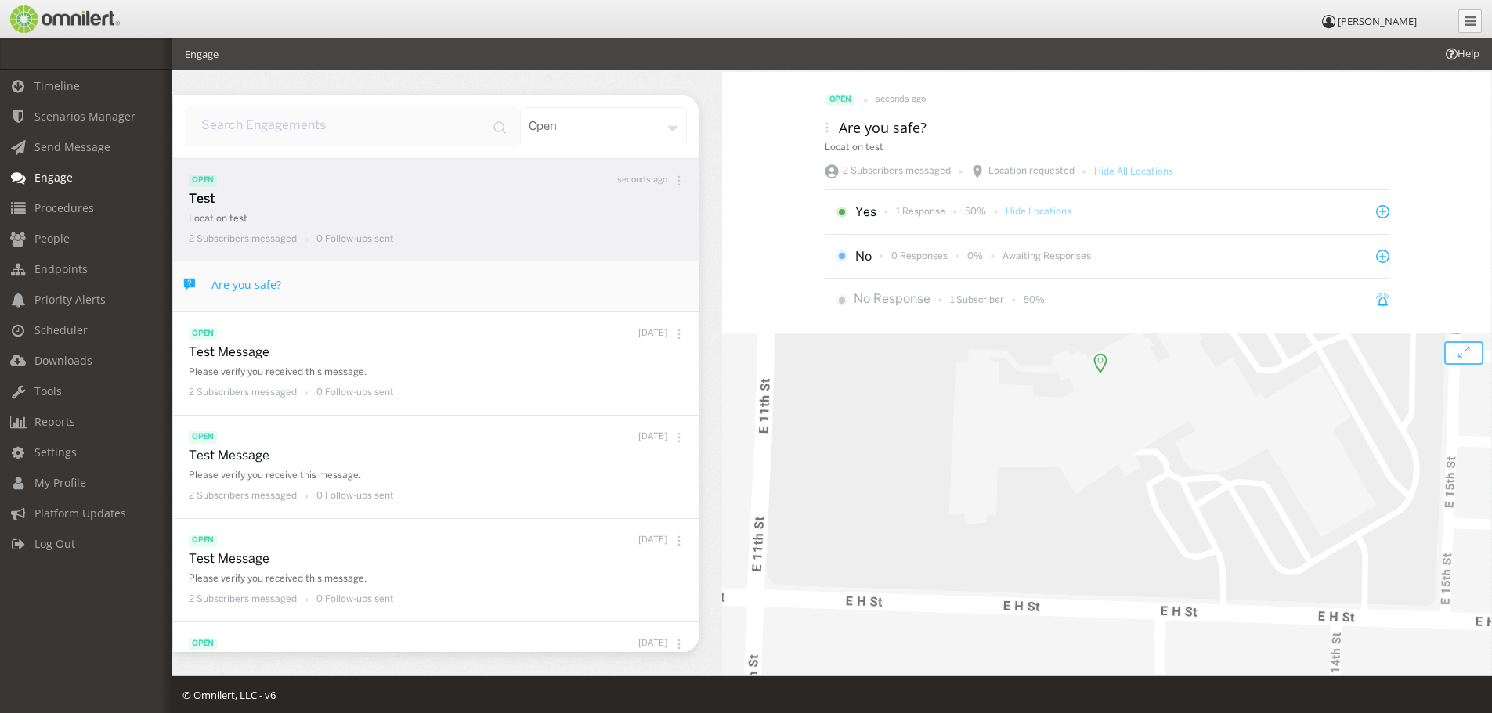
drag, startPoint x: 1103, startPoint y: 417, endPoint x: 1058, endPoint y: 570, distance: 159.3
click at [1061, 571] on div at bounding box center [1106, 558] width 769 height 448
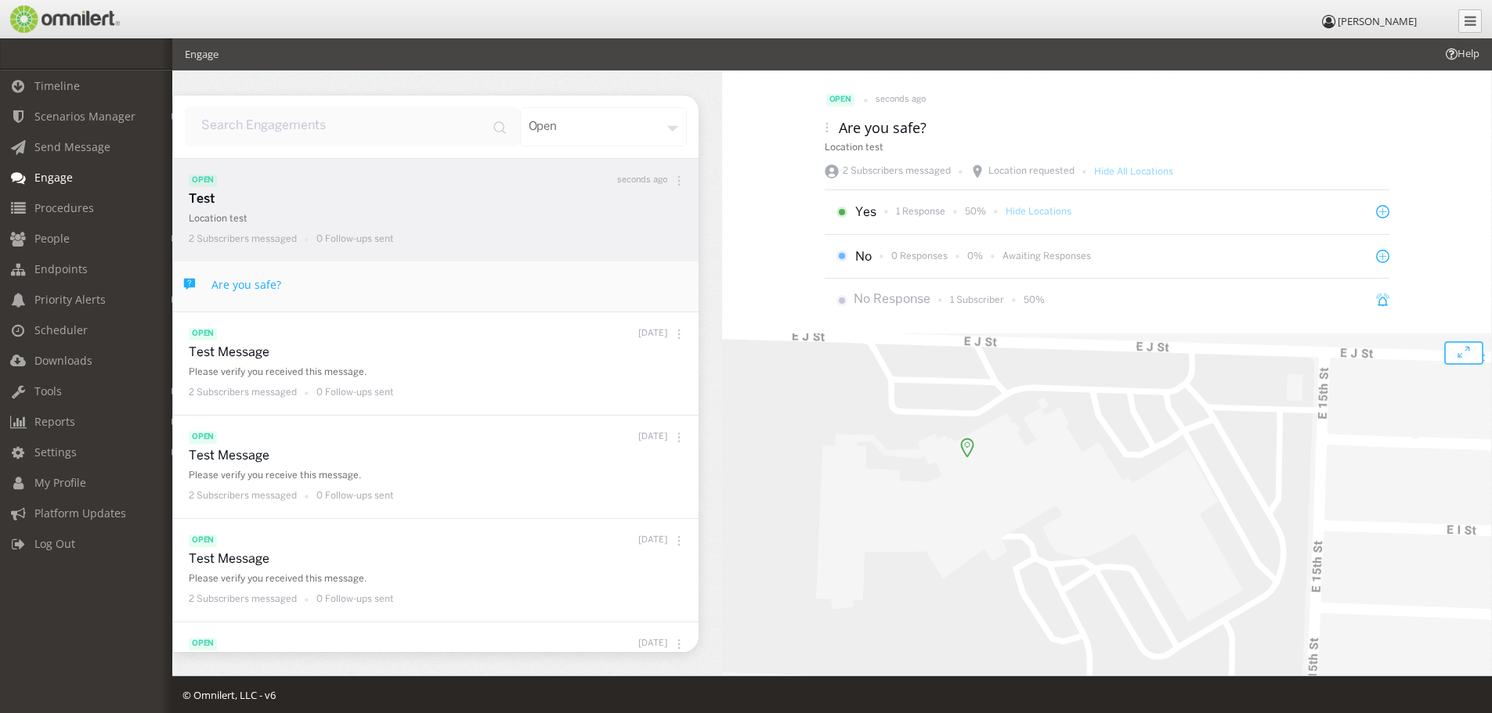
drag, startPoint x: 1154, startPoint y: 509, endPoint x: 1008, endPoint y: 501, distance: 145.9
click at [1008, 501] on div at bounding box center [1106, 558] width 769 height 448
drag, startPoint x: 919, startPoint y: 419, endPoint x: 1179, endPoint y: 614, distance: 325.0
click at [1179, 614] on div at bounding box center [1106, 558] width 769 height 448
drag, startPoint x: 1093, startPoint y: 547, endPoint x: 955, endPoint y: 482, distance: 152.4
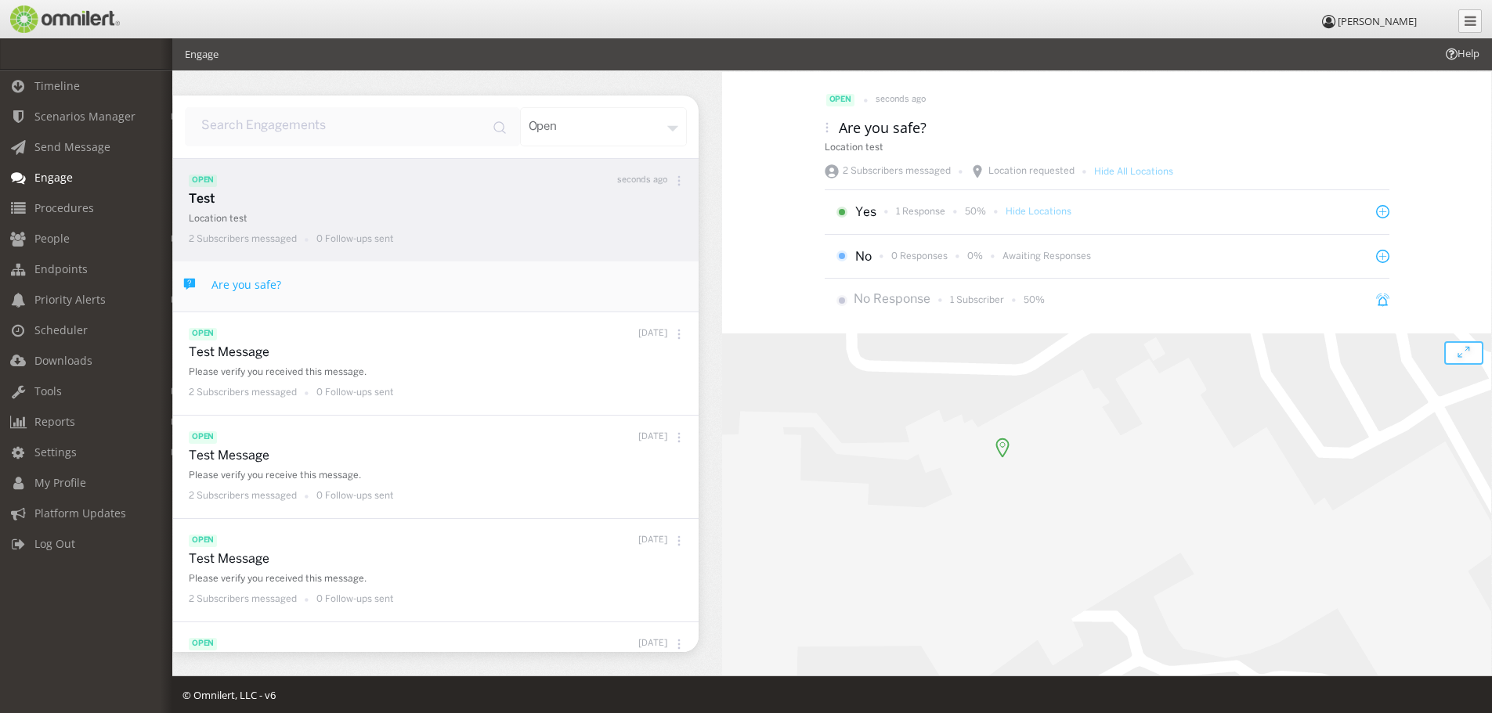
click at [977, 485] on div at bounding box center [1106, 558] width 769 height 448
